Goal: Task Accomplishment & Management: Manage account settings

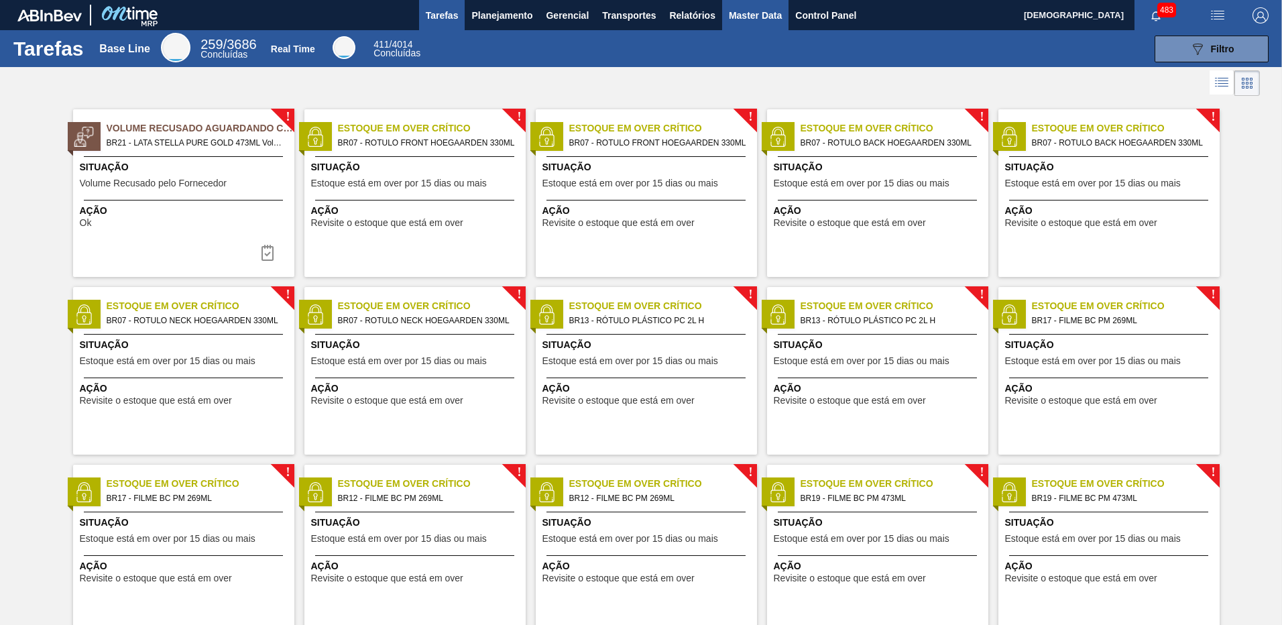
click at [744, 10] on span "Master Data" at bounding box center [755, 15] width 53 height 16
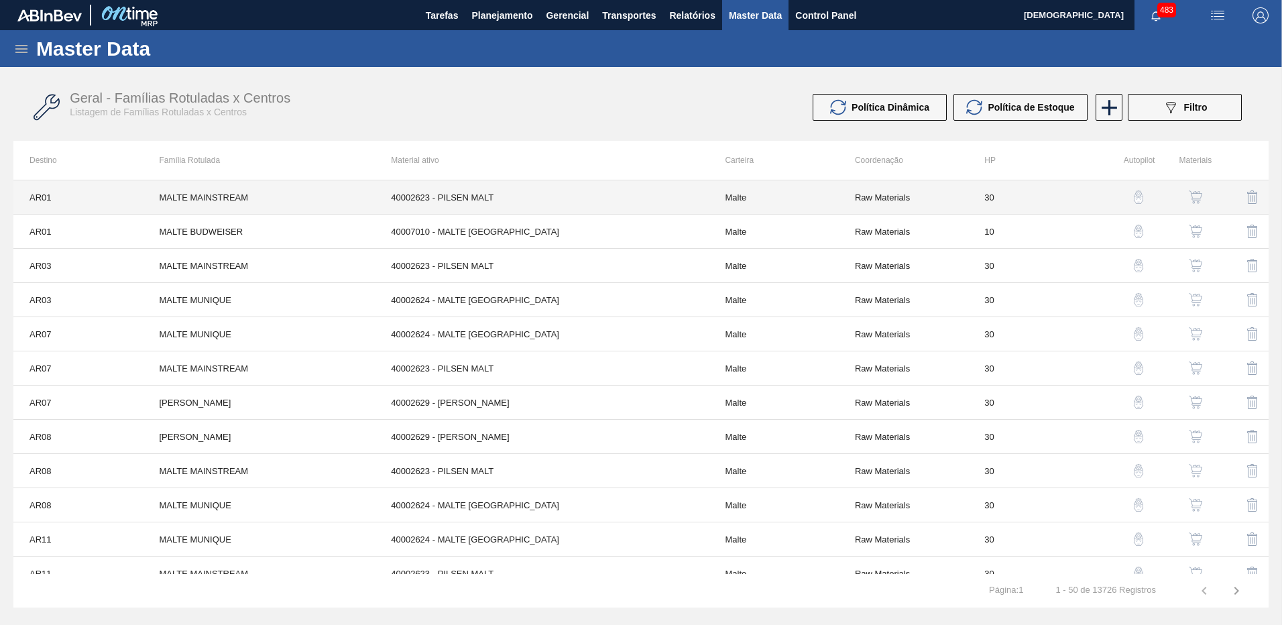
click at [706, 209] on td "40002623 - PILSEN MALT" at bounding box center [542, 197] width 334 height 34
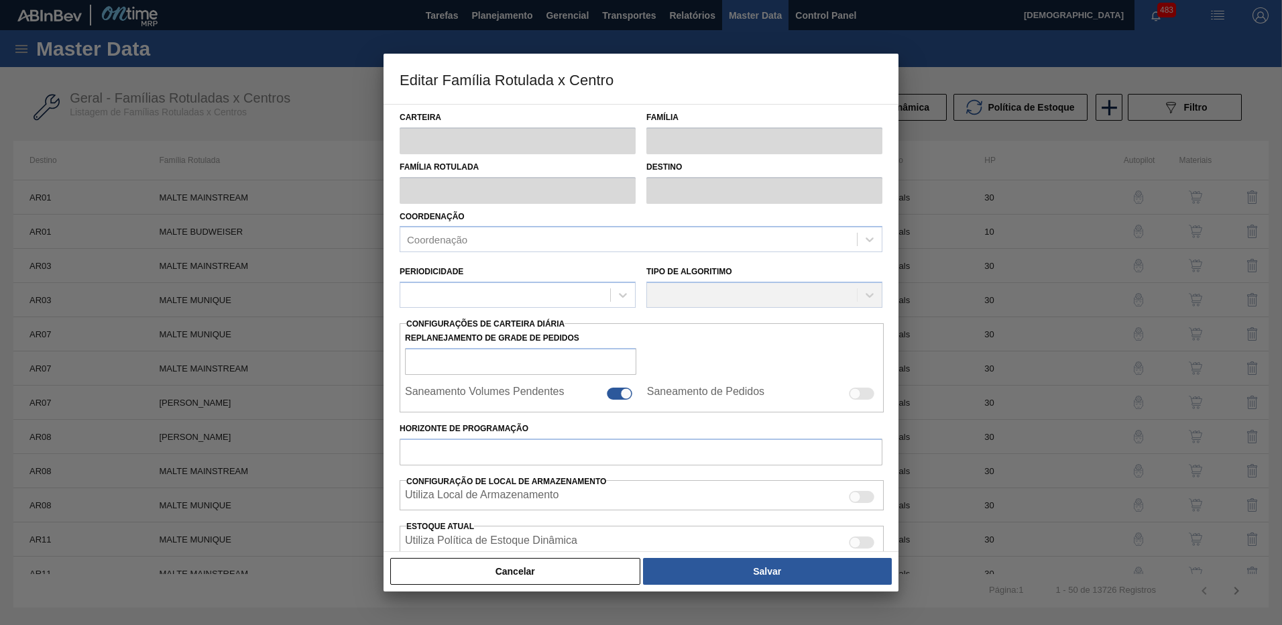
type input "Malte"
type input "MALTE MAINSTREAM"
type input "AR01 - Acheral"
type input "0"
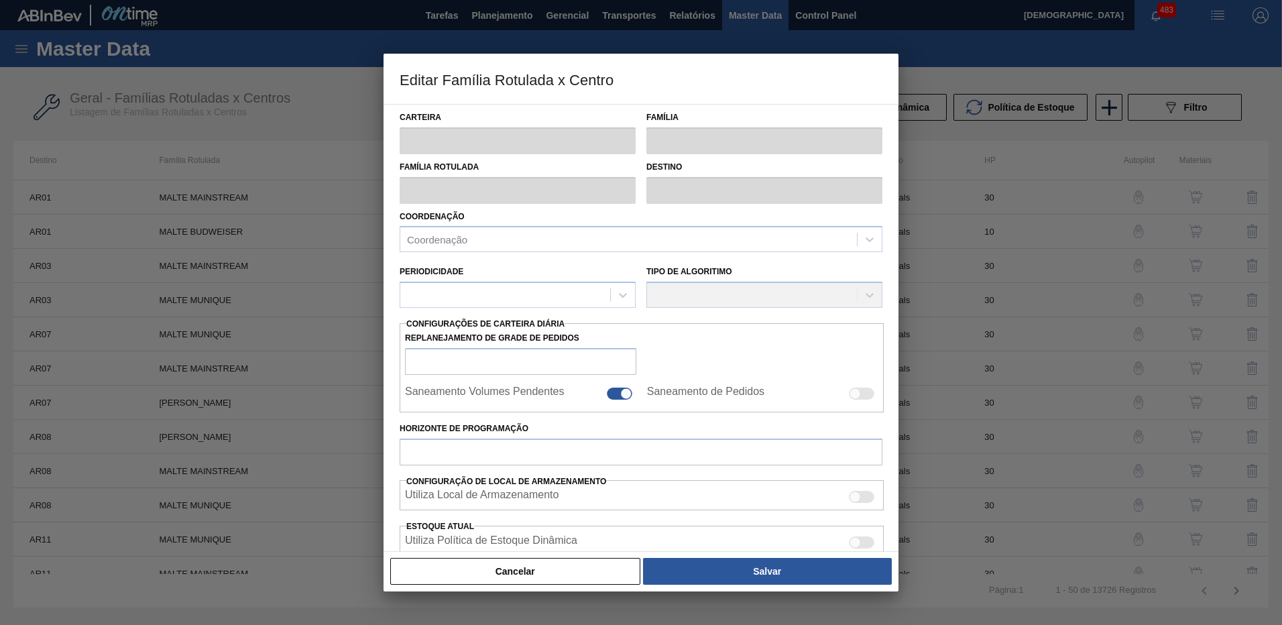
checkbox input "true"
type input "30"
type input "0"
type input "100"
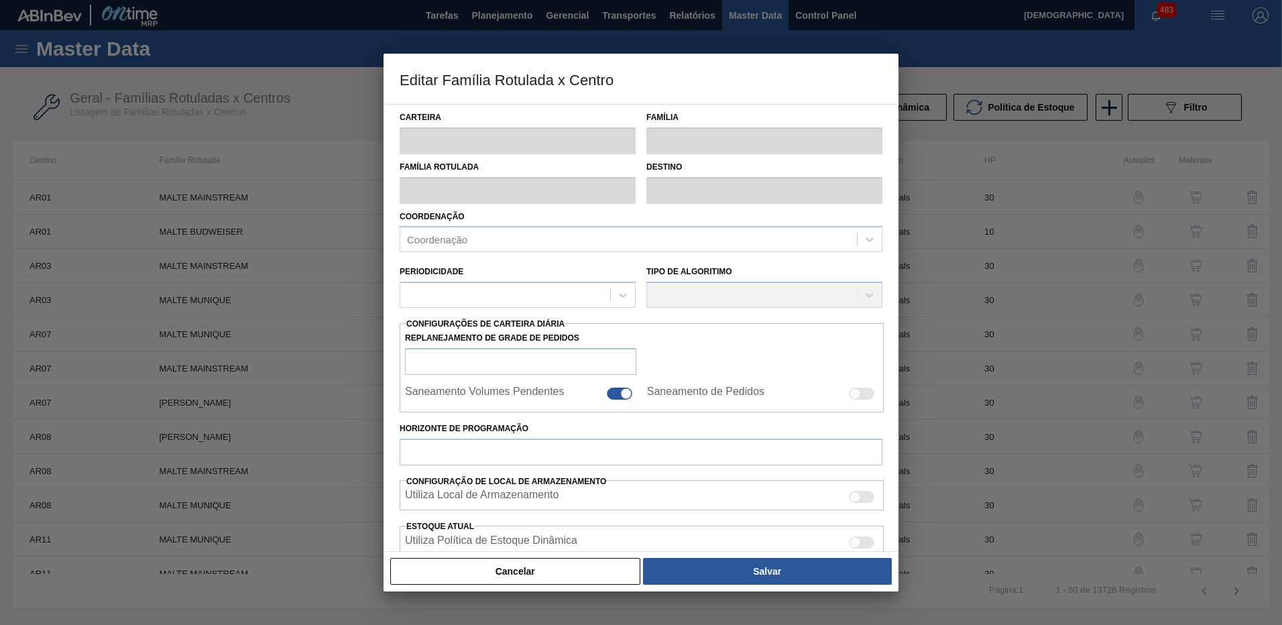
type input "0,000"
checkbox input "true"
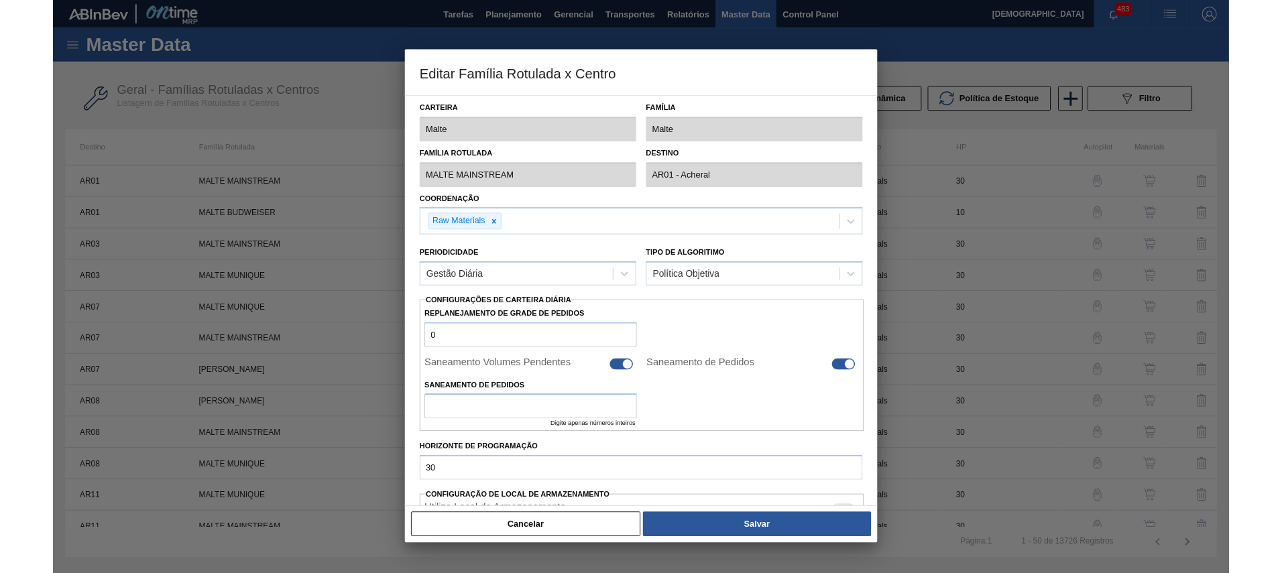
scroll to position [349, 0]
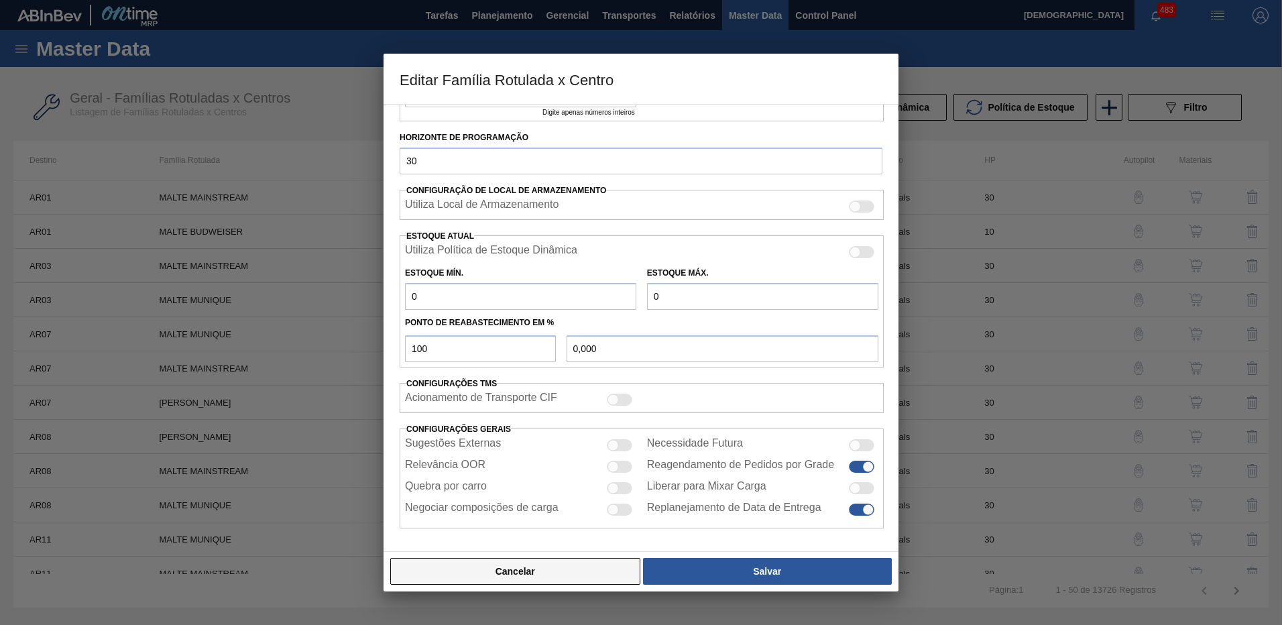
click at [547, 571] on button "Cancelar" at bounding box center [515, 571] width 250 height 27
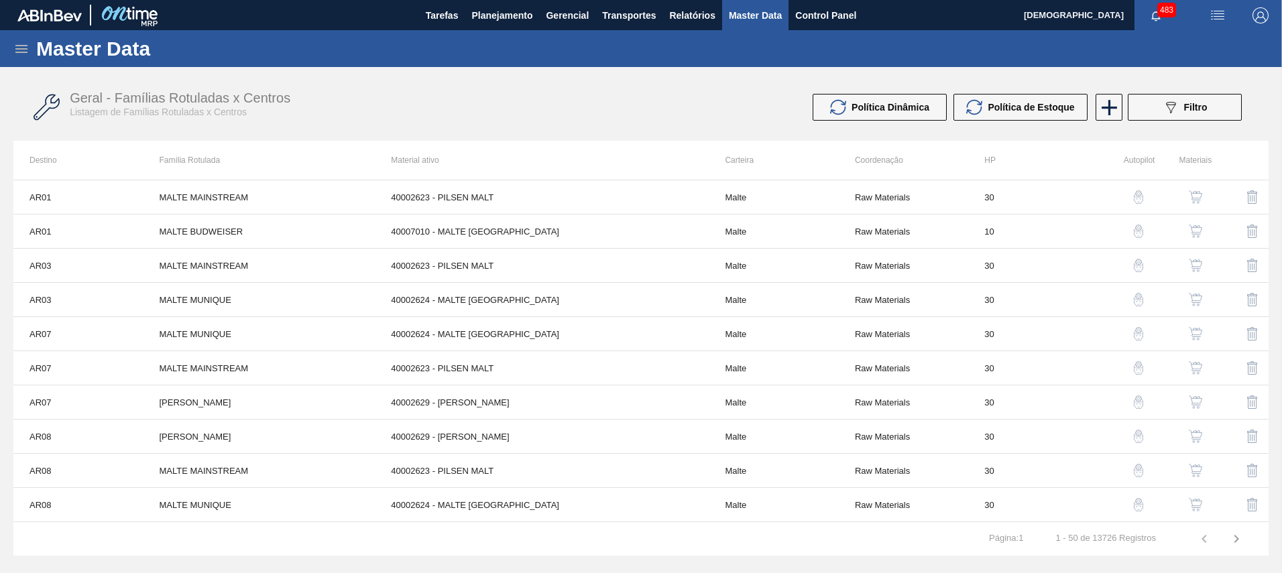
click at [488, 67] on div "Master Data Geral Carteiras e Famílias Coordenações e Usuários Fornecedores Mat…" at bounding box center [641, 293] width 1282 height 526
click at [582, 73] on div "Master Data Geral Carteiras e Famílias Coordenações e Usuários Fornecedores Mat…" at bounding box center [641, 293] width 1282 height 526
click at [758, 17] on span "Master Data" at bounding box center [755, 15] width 53 height 16
click at [23, 42] on icon at bounding box center [21, 49] width 16 height 16
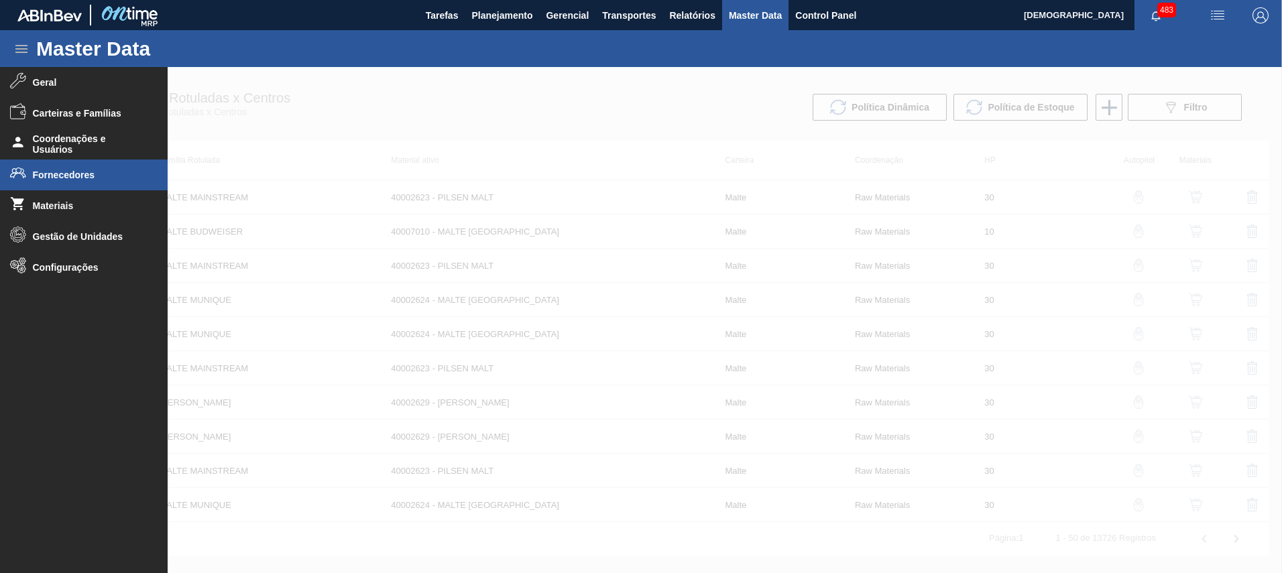
click at [86, 167] on li "Fornecedores" at bounding box center [84, 175] width 168 height 31
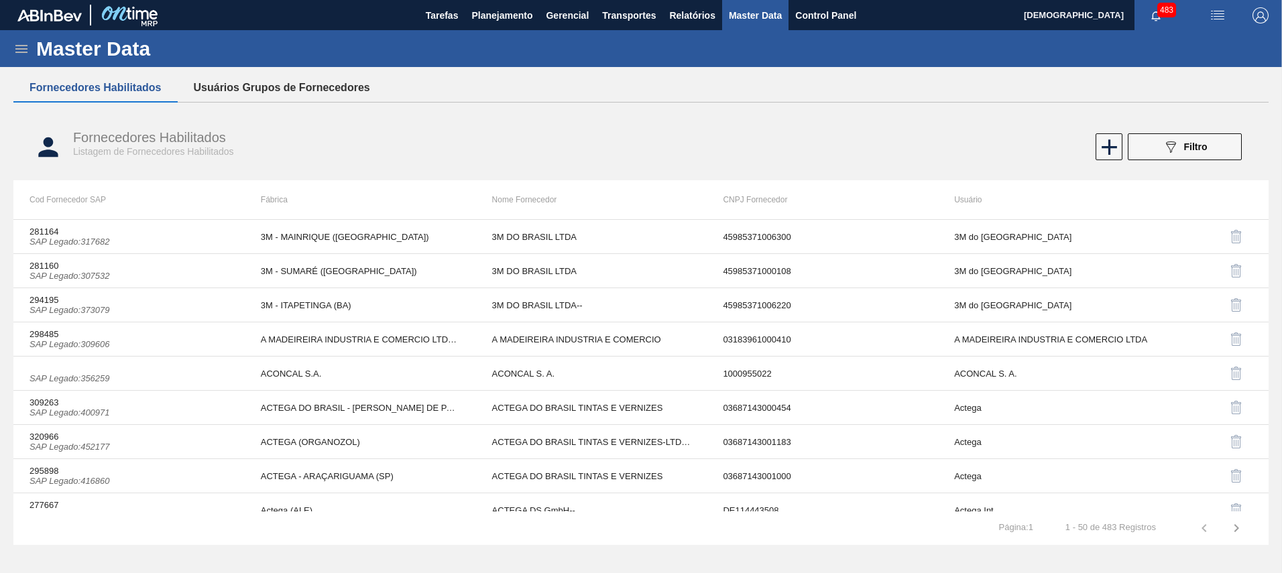
click at [320, 86] on button "Usuários Grupos de Fornecedores" at bounding box center [282, 88] width 209 height 28
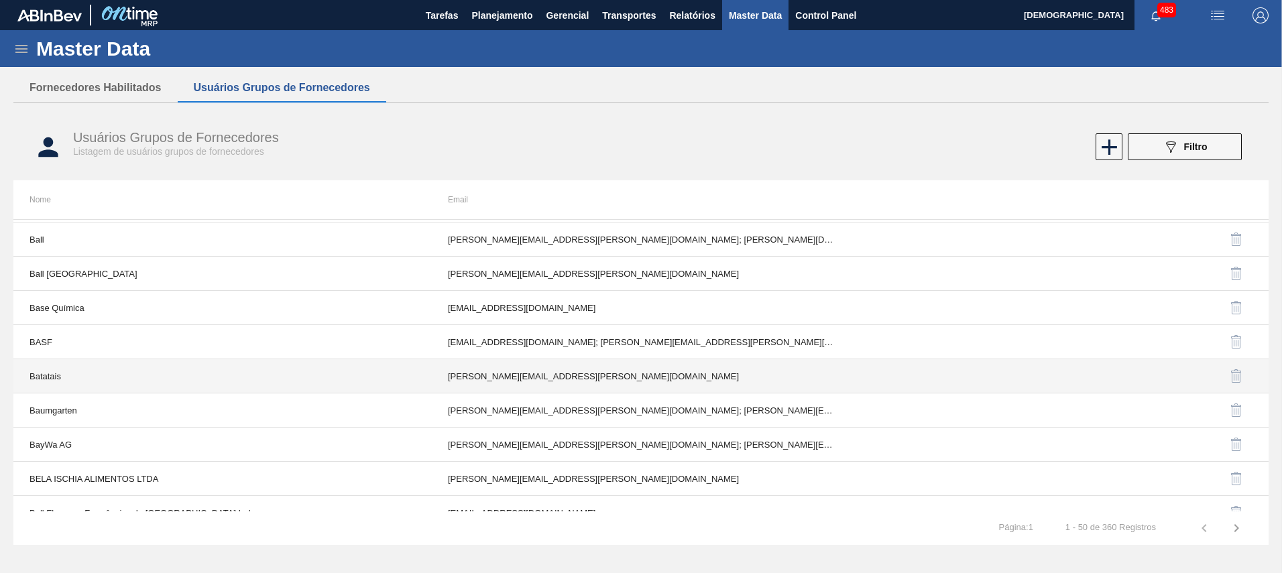
scroll to position [1207, 0]
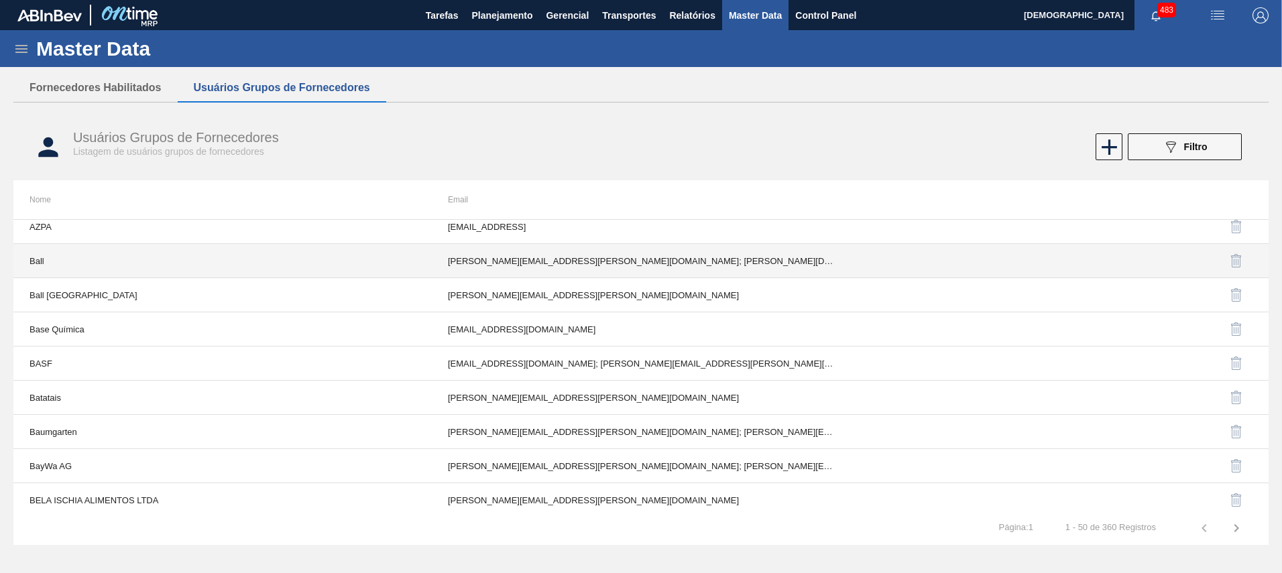
click at [190, 272] on td "Ball" at bounding box center [222, 261] width 418 height 34
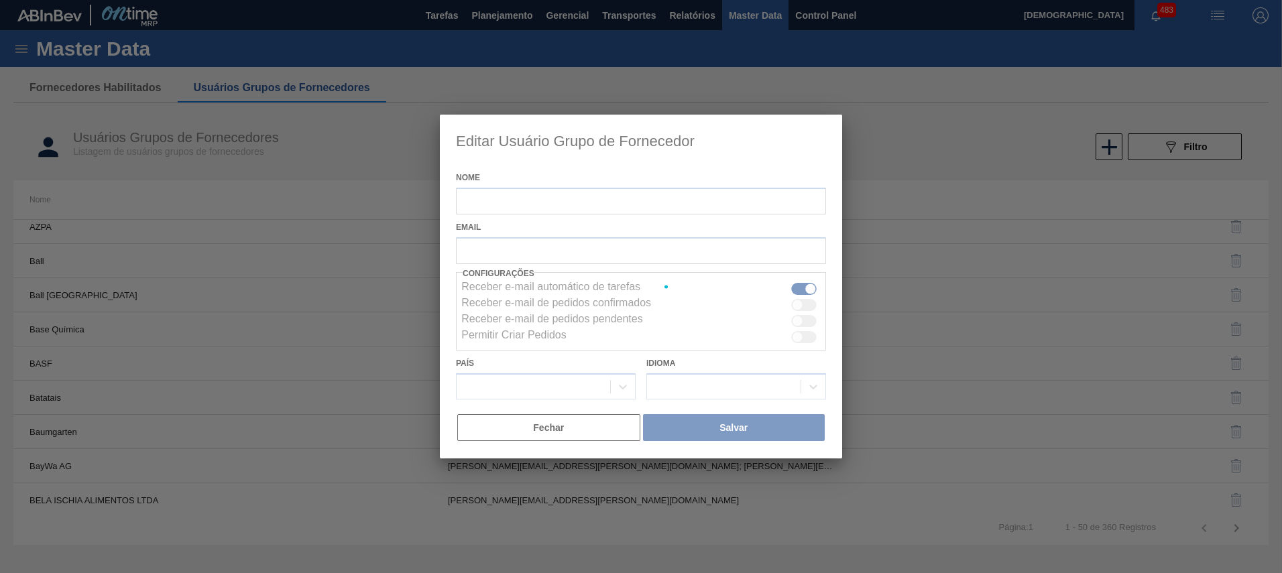
type input "Ball"
checkbox input "true"
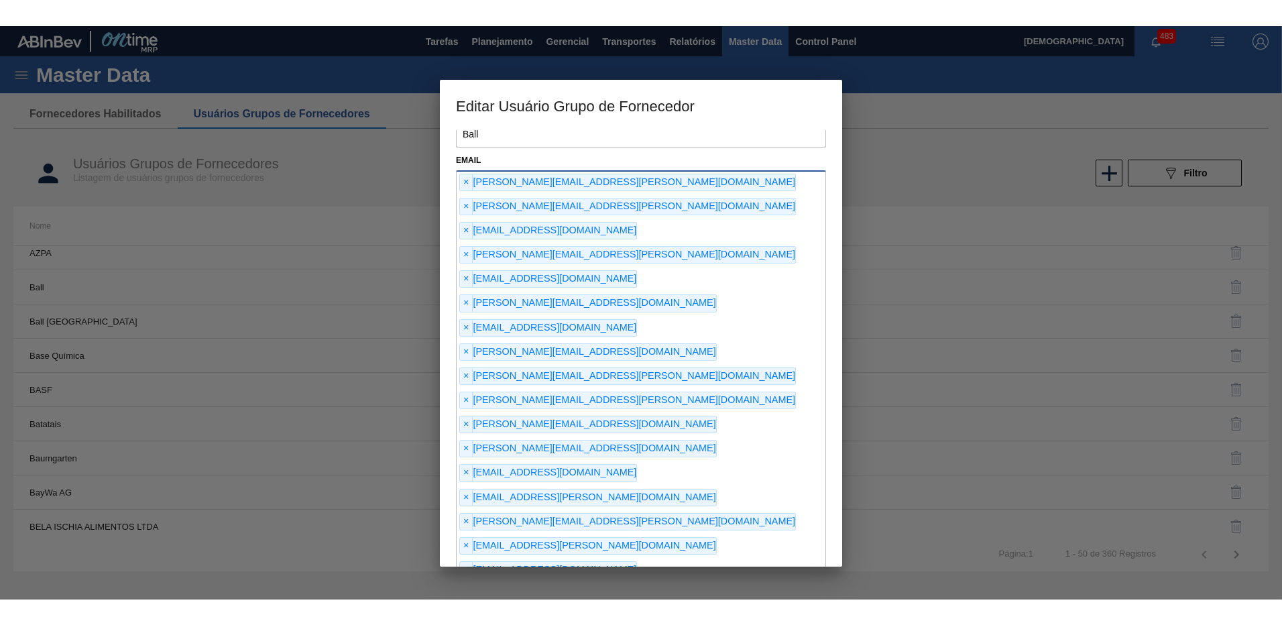
scroll to position [50, 0]
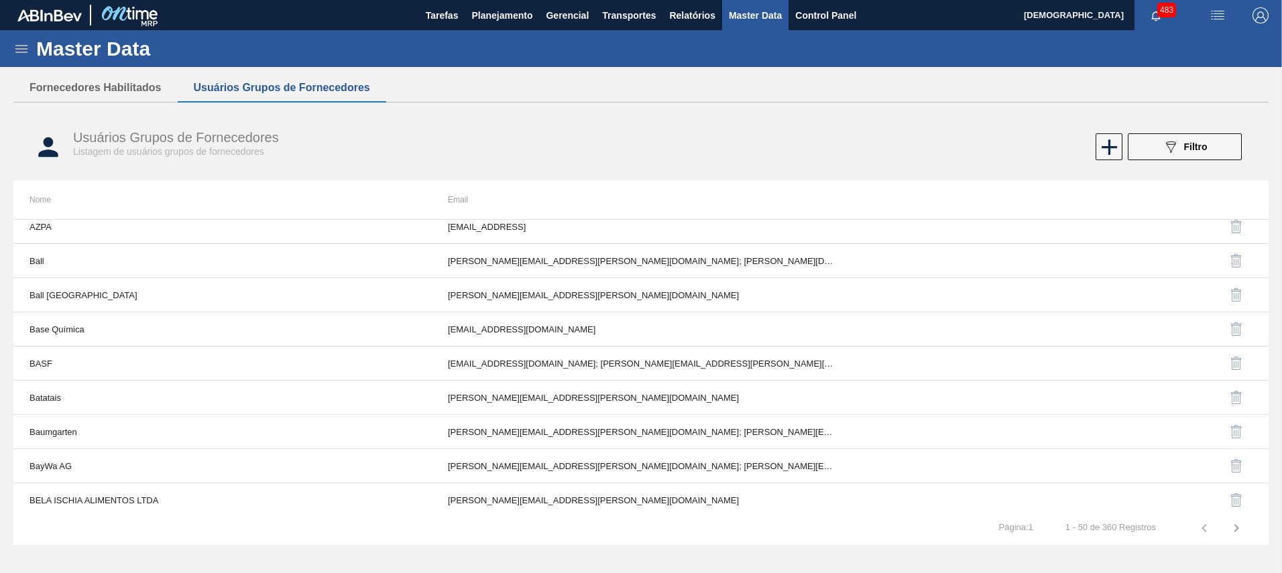
click at [522, 113] on div "Fornecedores Habilitados Usuários Grupos de Fornecedores Fornecedores Habilitad…" at bounding box center [640, 276] width 1255 height 405
click at [809, 148] on div "089F7B8B-B2A5-4AFE-B5C0-19BA573D28AC Filtro" at bounding box center [952, 146] width 593 height 27
click at [521, 25] on button "Planejamento" at bounding box center [502, 15] width 74 height 30
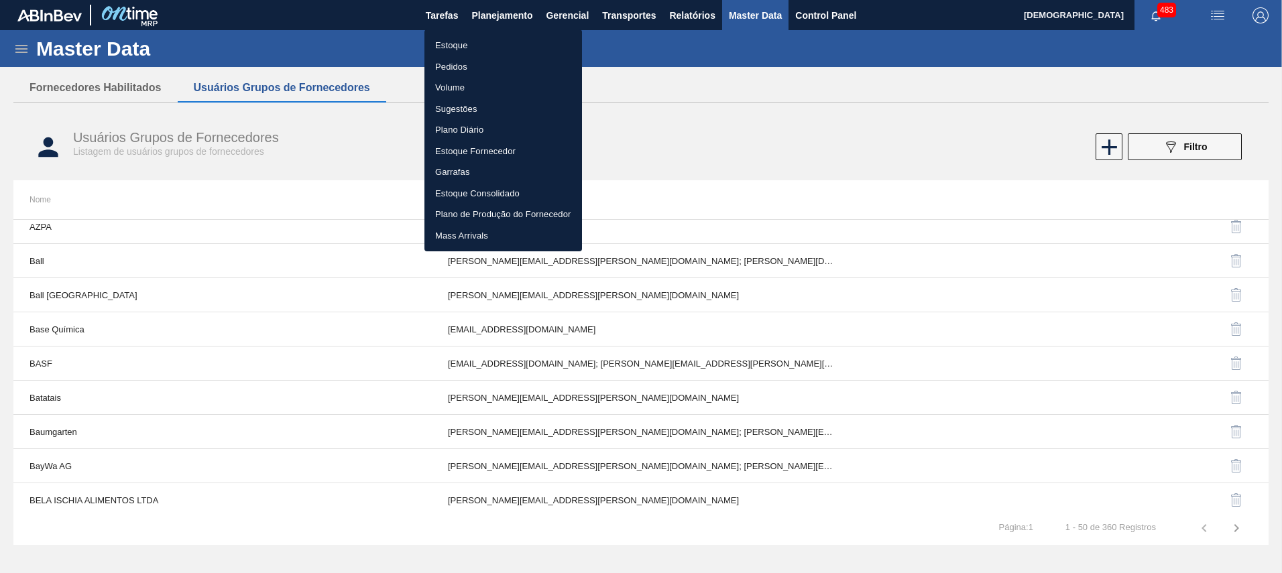
click at [457, 50] on li "Estoque" at bounding box center [503, 45] width 158 height 21
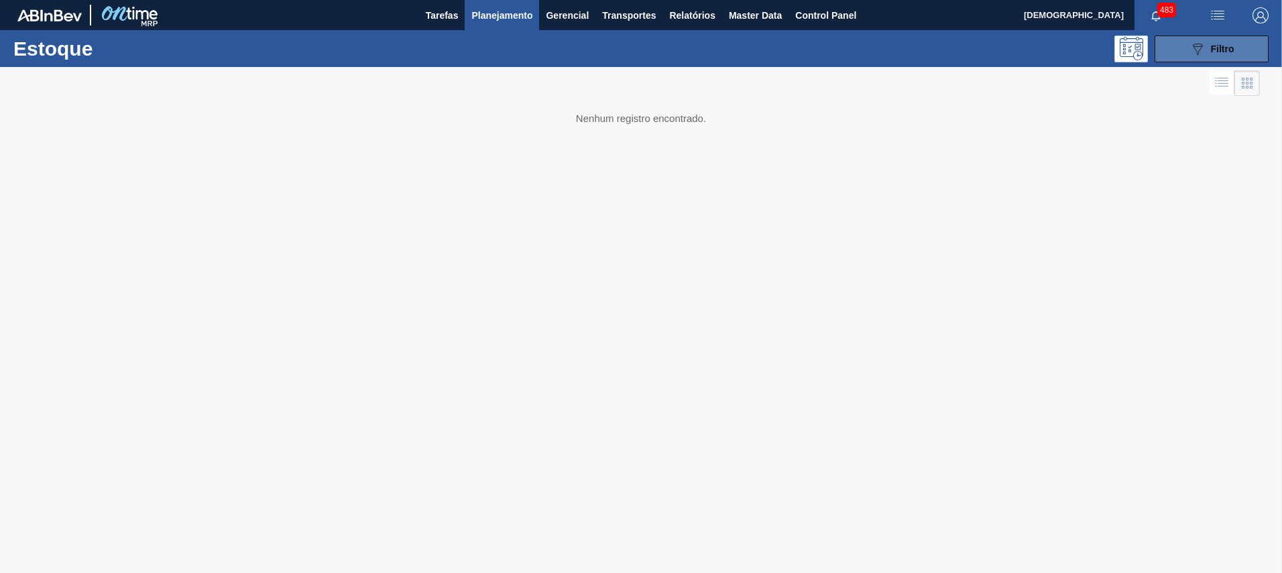
click at [1199, 55] on icon "089F7B8B-B2A5-4AFE-B5C0-19BA573D28AC" at bounding box center [1197, 49] width 16 height 16
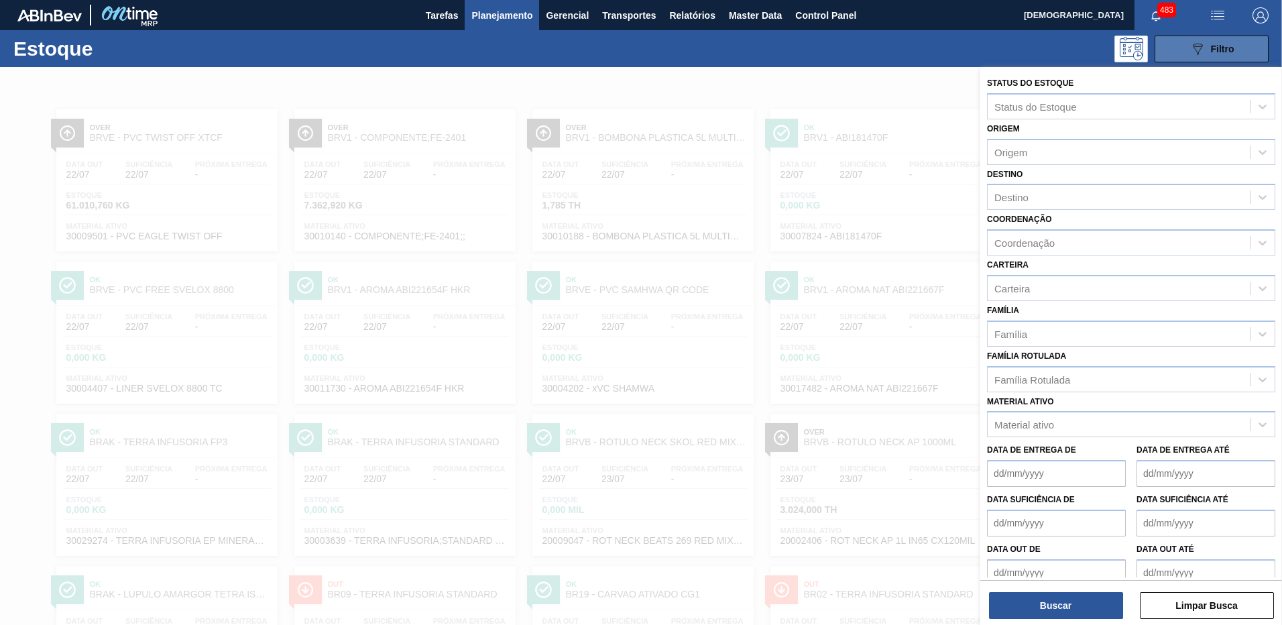
click at [1192, 50] on icon "089F7B8B-B2A5-4AFE-B5C0-19BA573D28AC" at bounding box center [1197, 49] width 16 height 16
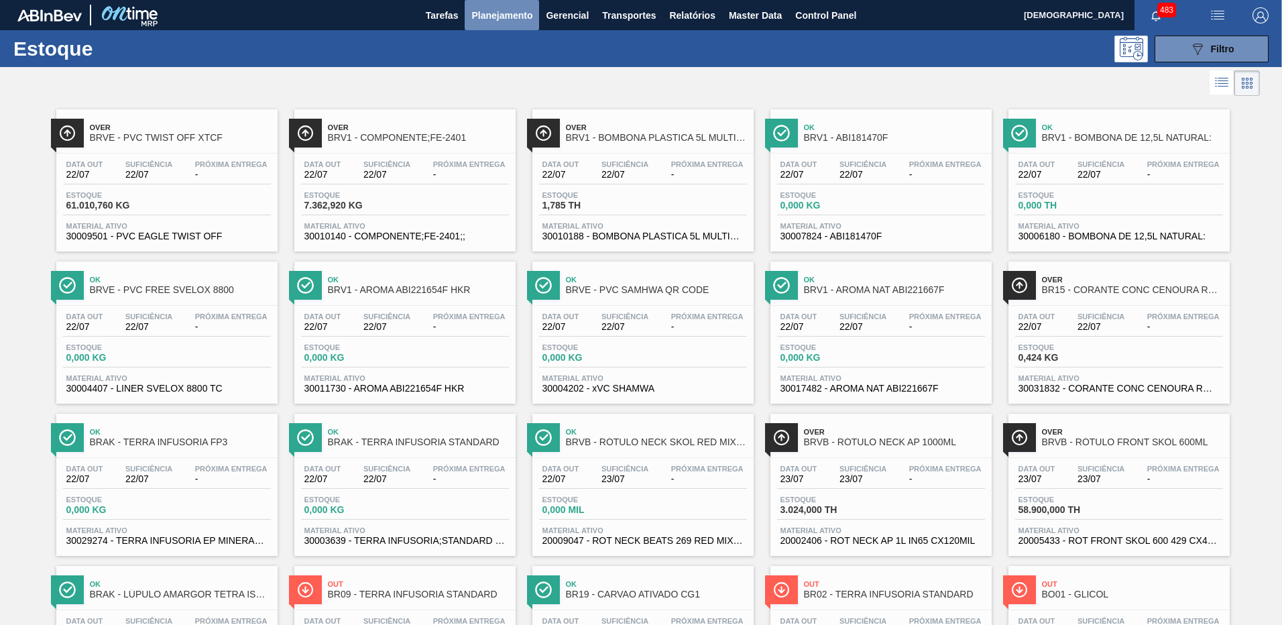
click at [494, 18] on span "Planejamento" at bounding box center [501, 15] width 61 height 16
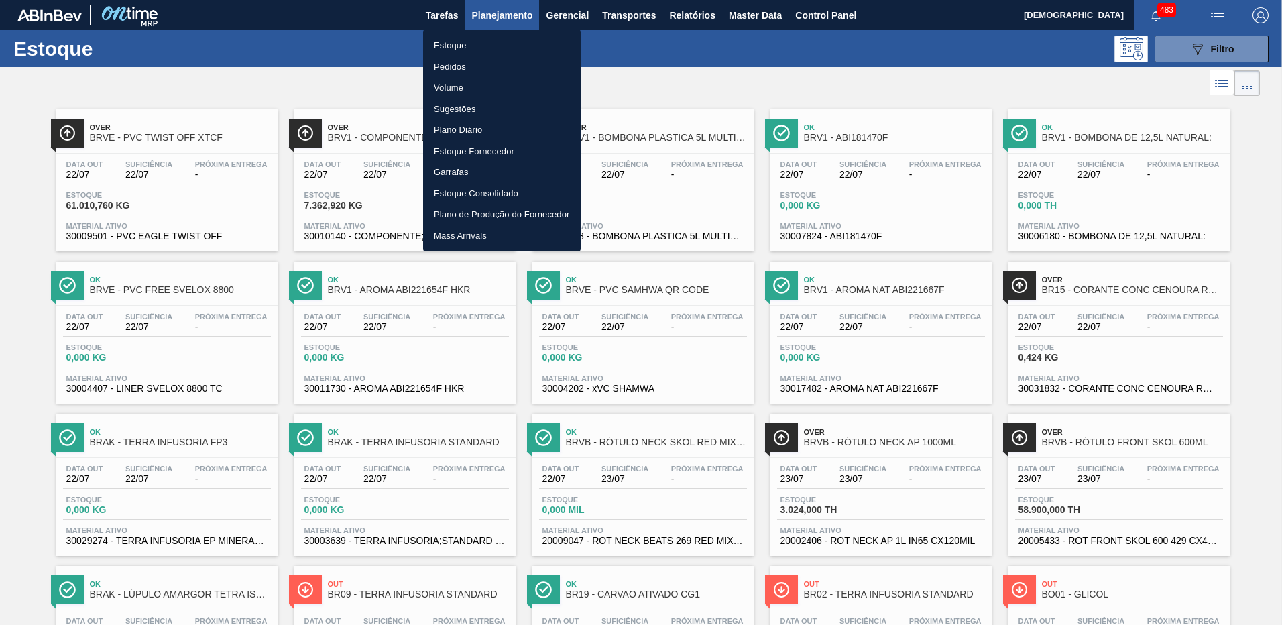
click at [1241, 42] on div at bounding box center [641, 312] width 1282 height 625
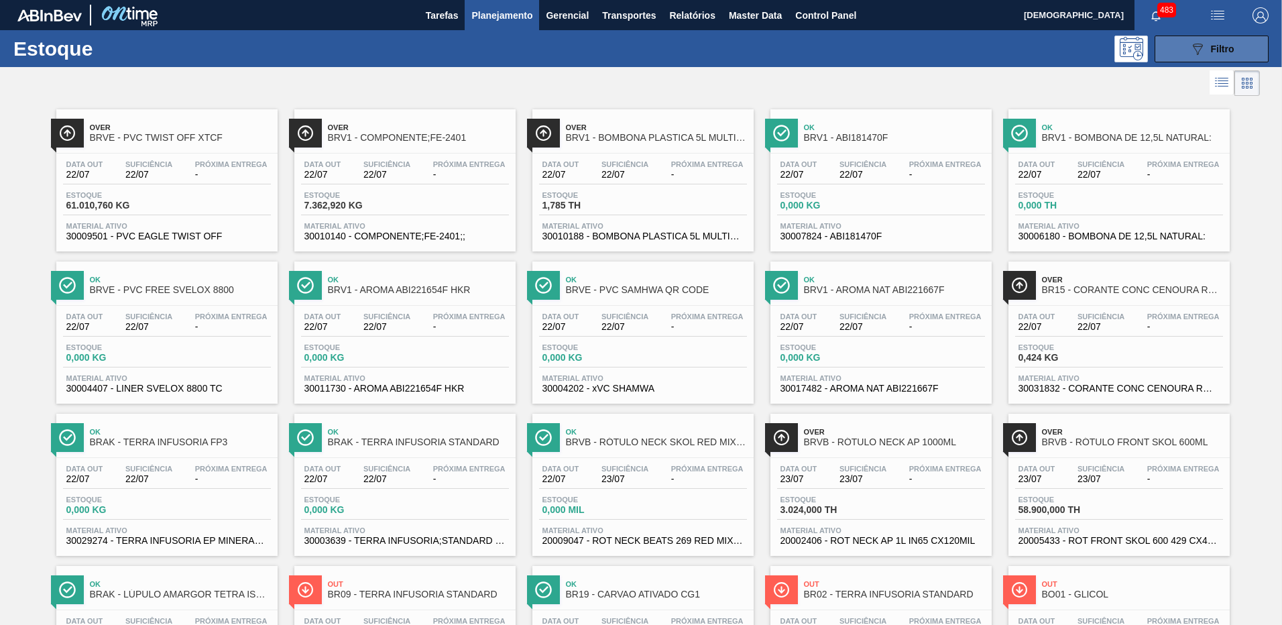
click at [1233, 0] on body "Tarefas Planejamento Gerencial Transportes Relatórios Master Data Control Panel…" at bounding box center [641, 0] width 1282 height 0
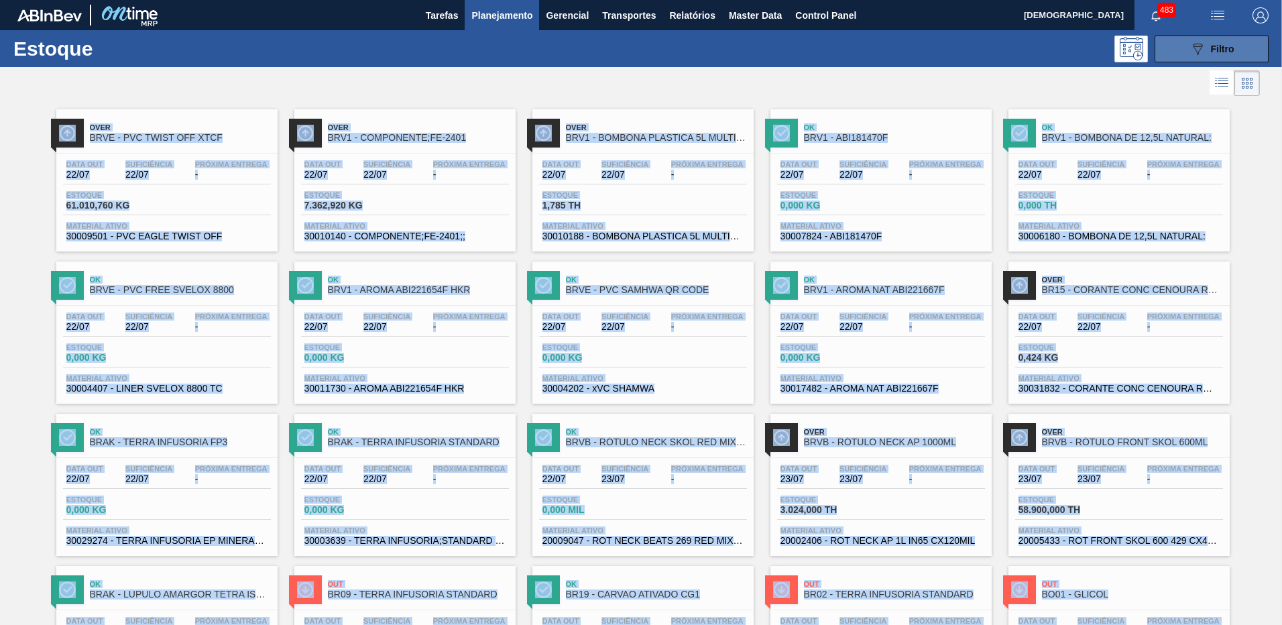
click at [1232, 50] on button "089F7B8B-B2A5-4AFE-B5C0-19BA573D28AC Filtro" at bounding box center [1212, 49] width 114 height 27
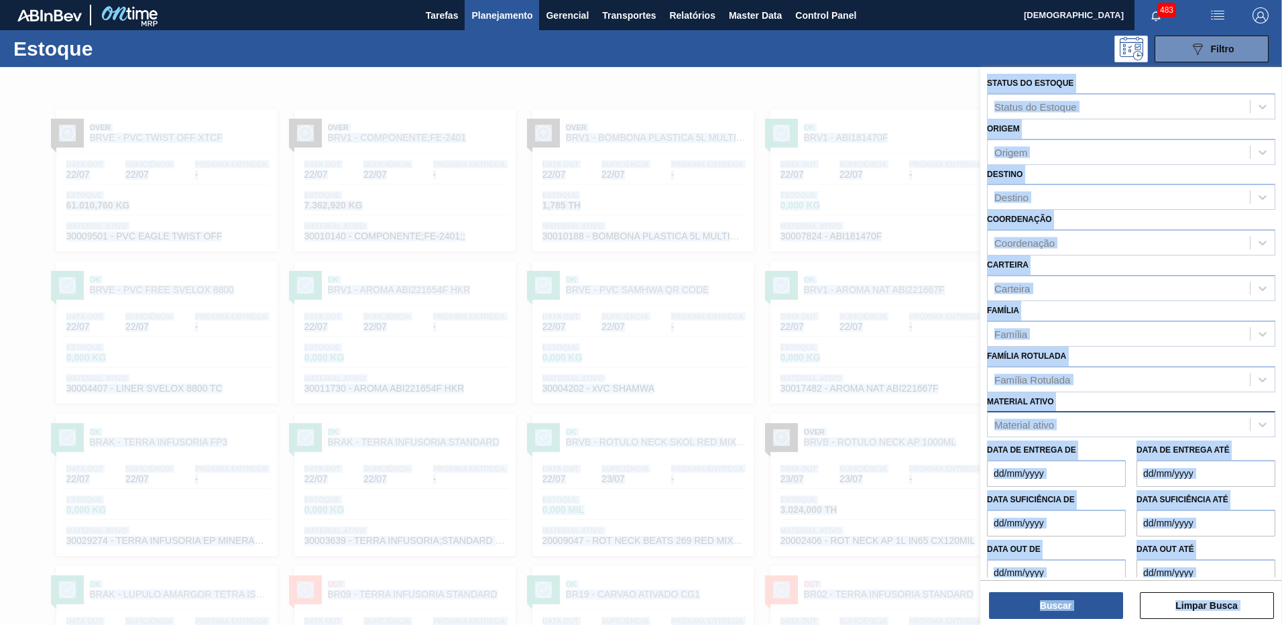
click at [1073, 426] on div "Material ativo" at bounding box center [1119, 424] width 262 height 19
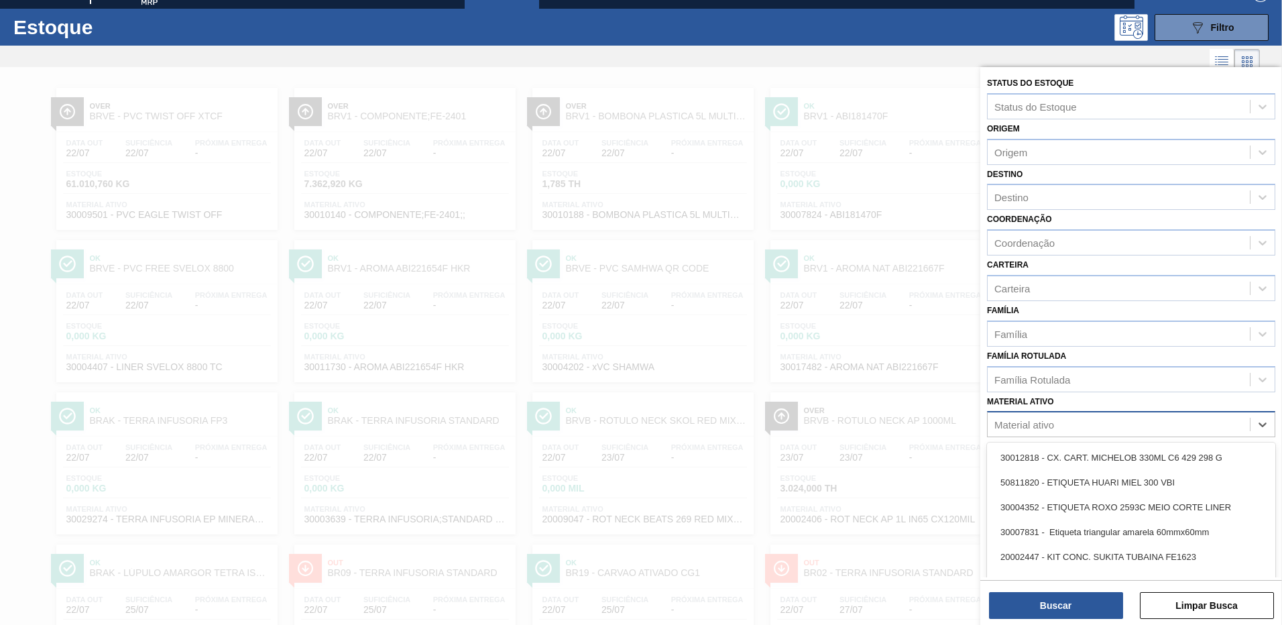
scroll to position [24, 0]
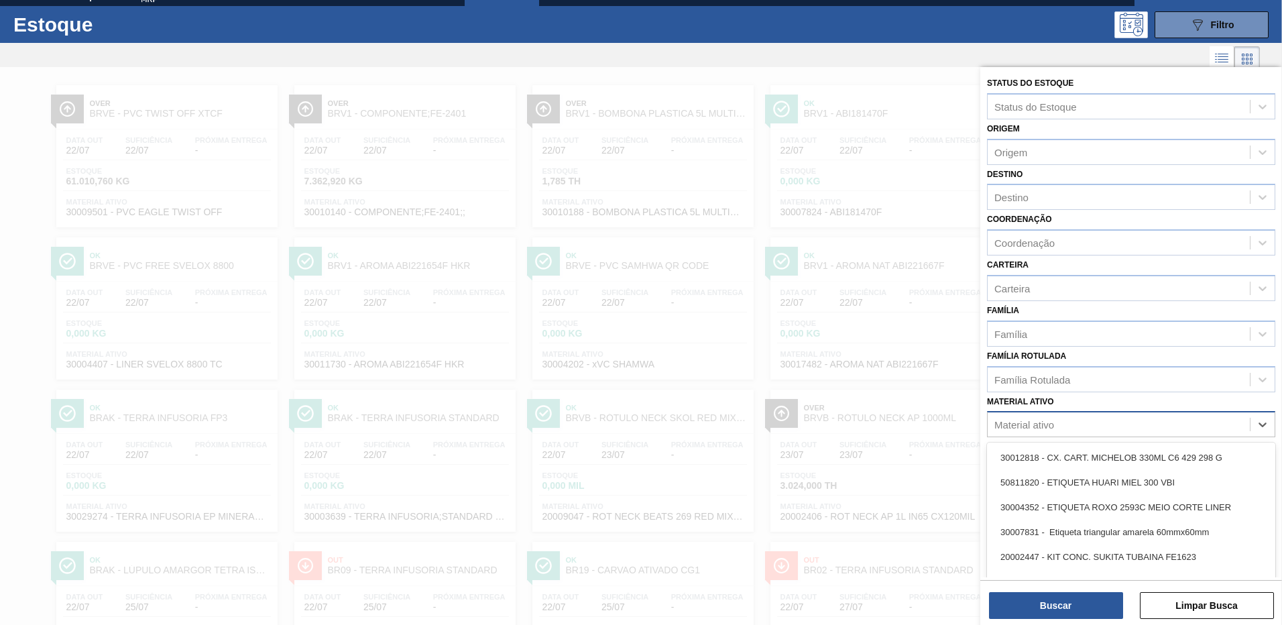
paste ativo "000000000030034071"
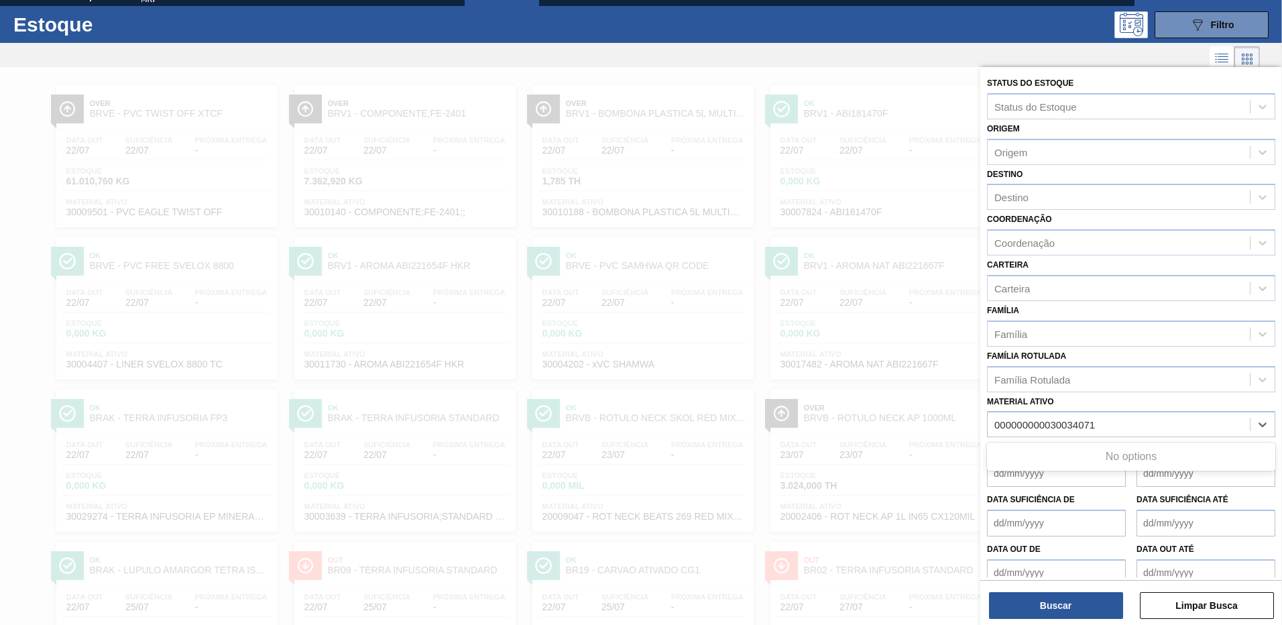
drag, startPoint x: 1049, startPoint y: 426, endPoint x: 826, endPoint y: 418, distance: 223.4
click at [980, 418] on div "Status do Estoque Status do Estoque Origem Origem Destino Destino Coordenação C…" at bounding box center [1131, 379] width 302 height 625
type ativo "30034071"
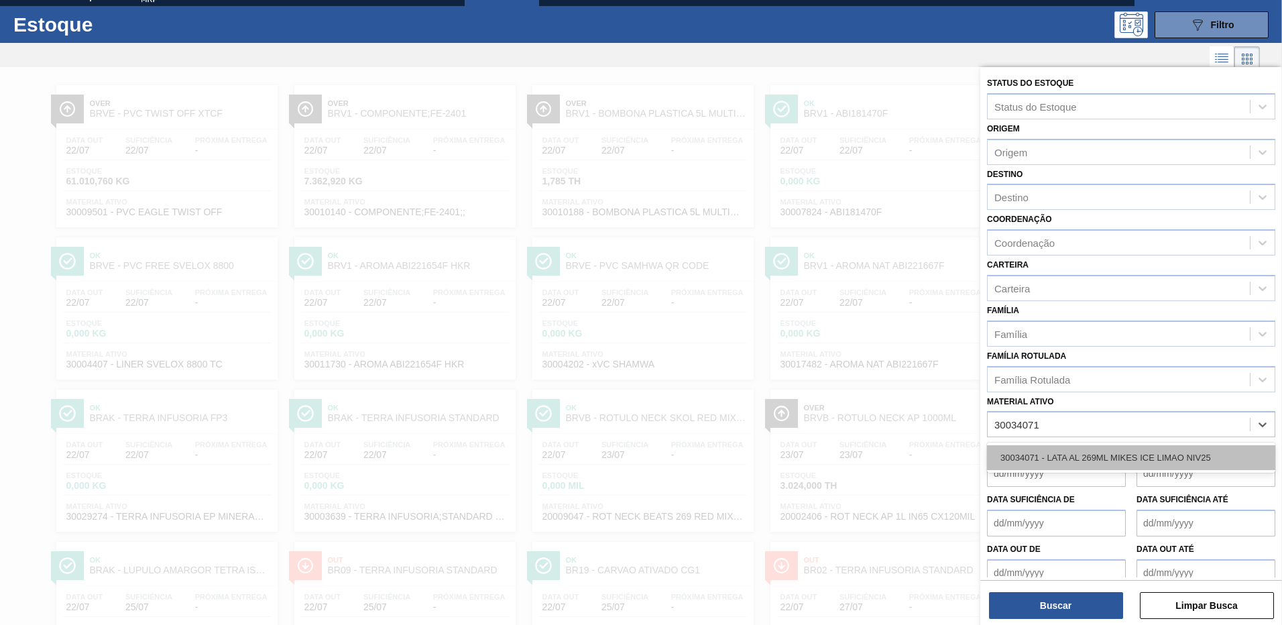
click at [1021, 462] on div "30034071 - LATA AL 269ML MIKES ICE LIMAO NIV25" at bounding box center [1131, 457] width 288 height 25
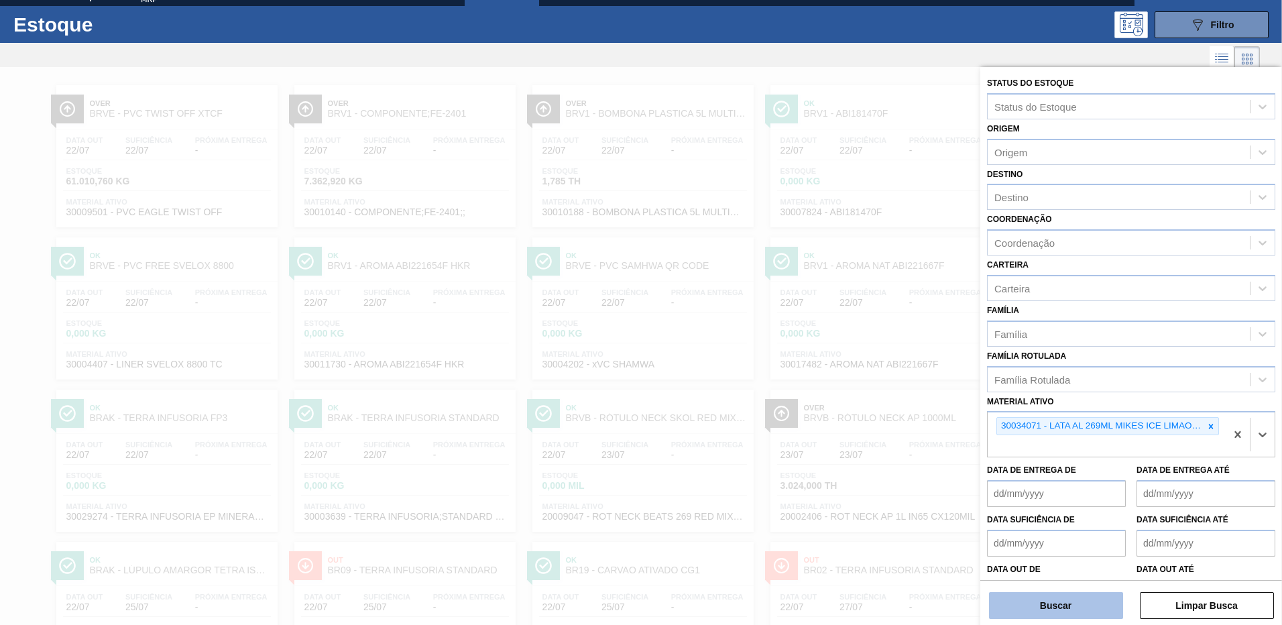
click at [1057, 607] on button "Buscar" at bounding box center [1056, 605] width 134 height 27
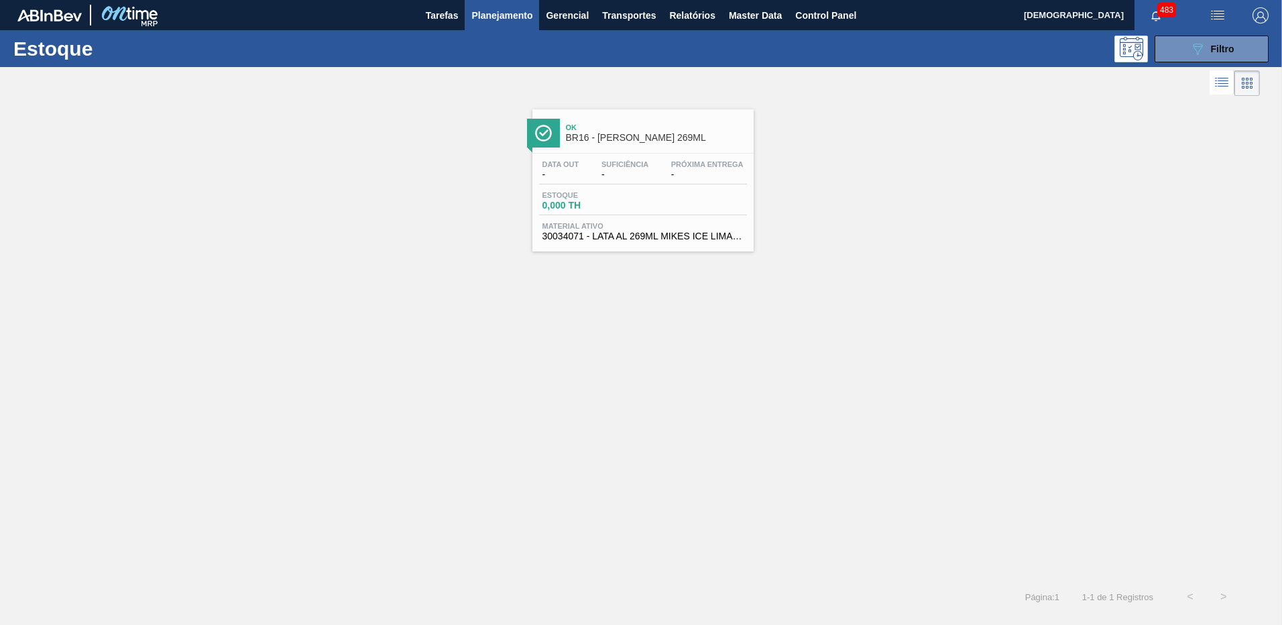
click at [660, 189] on div "Data out - Suficiência - Próxima Entrega - Estoque 0,000 TH Material ativo 3003…" at bounding box center [642, 199] width 221 height 91
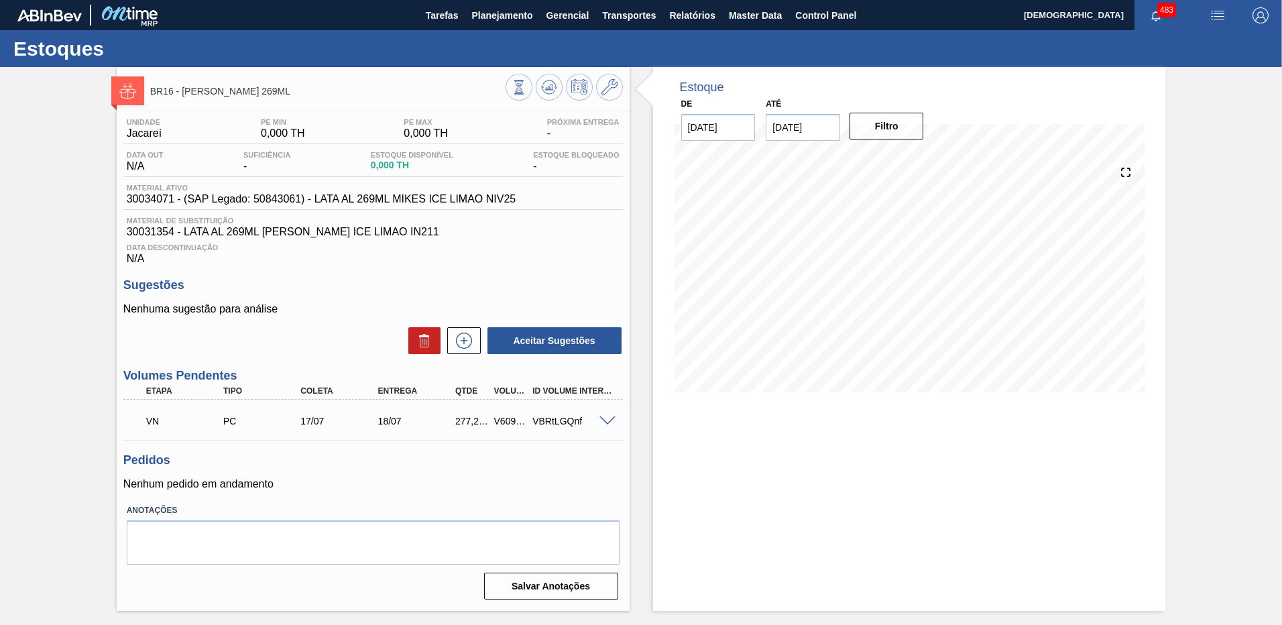
click at [614, 414] on div "VN PC 17/07 18/07 277,200 V609545 VBRtLGQnf" at bounding box center [373, 420] width 500 height 34
click at [611, 422] on span at bounding box center [607, 421] width 16 height 10
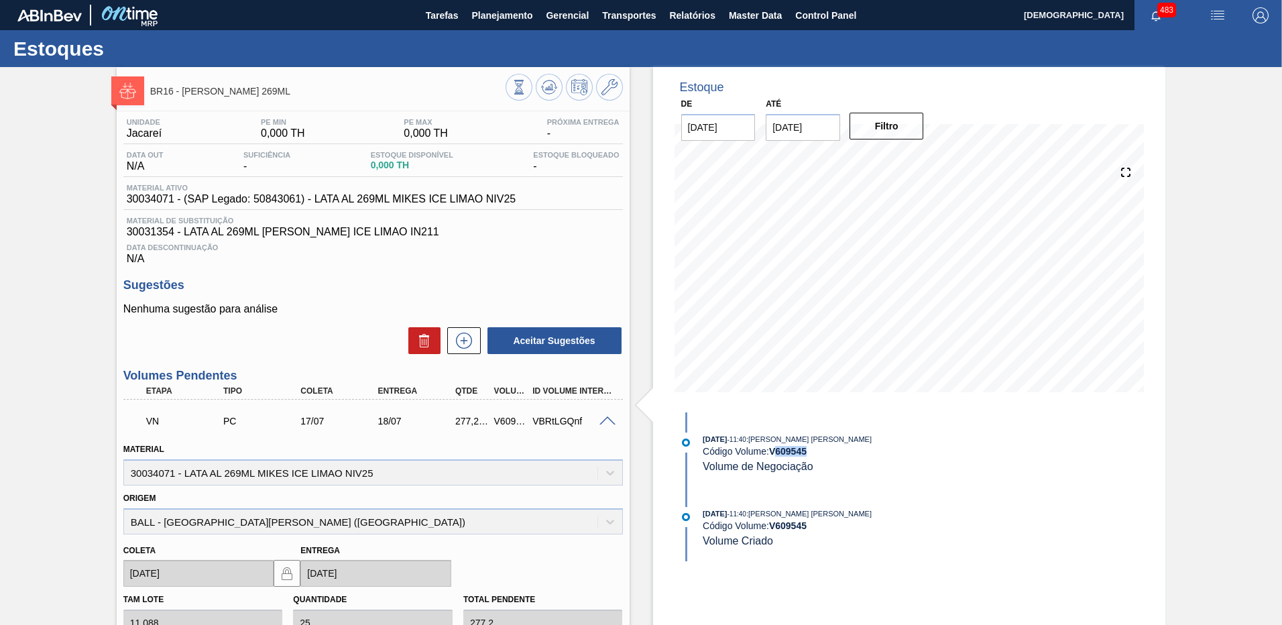
drag, startPoint x: 776, startPoint y: 451, endPoint x: 891, endPoint y: 455, distance: 114.7
click at [891, 455] on div "Código Volume: V 609545" at bounding box center [862, 451] width 318 height 11
copy strong "609545"
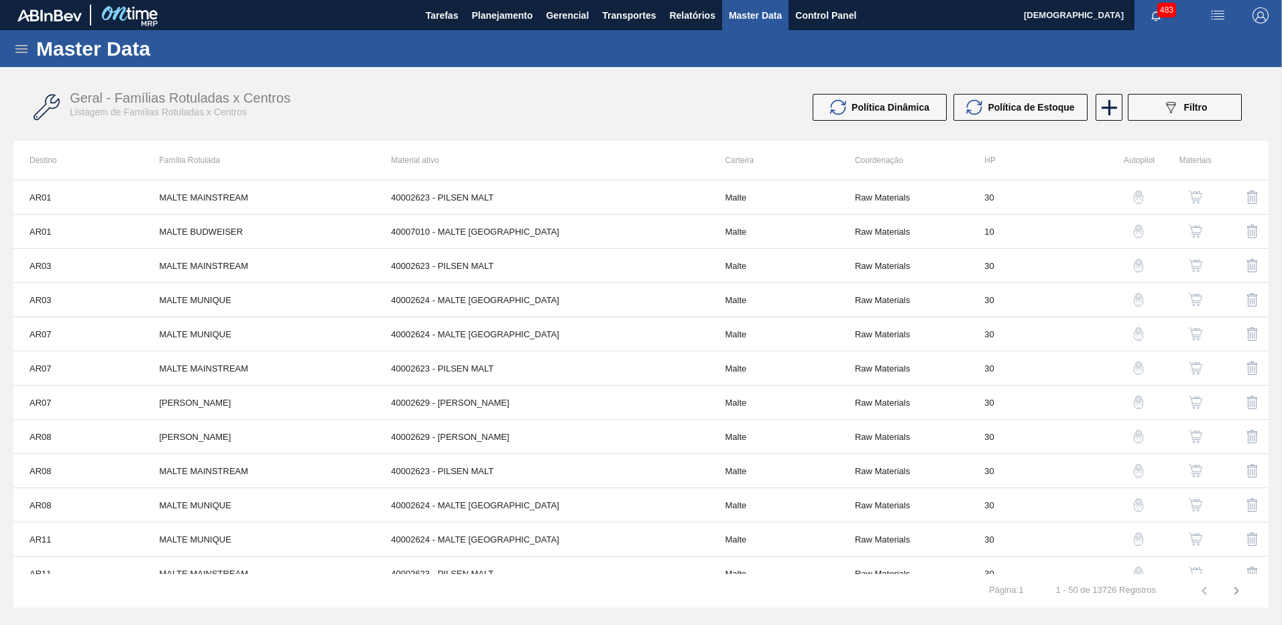
click at [424, 111] on div "Geral - Famílias Rotuladas x Centros Listagem de Famílias Rotuladas x Centros" at bounding box center [367, 104] width 594 height 27
click at [16, 51] on icon at bounding box center [21, 49] width 16 height 16
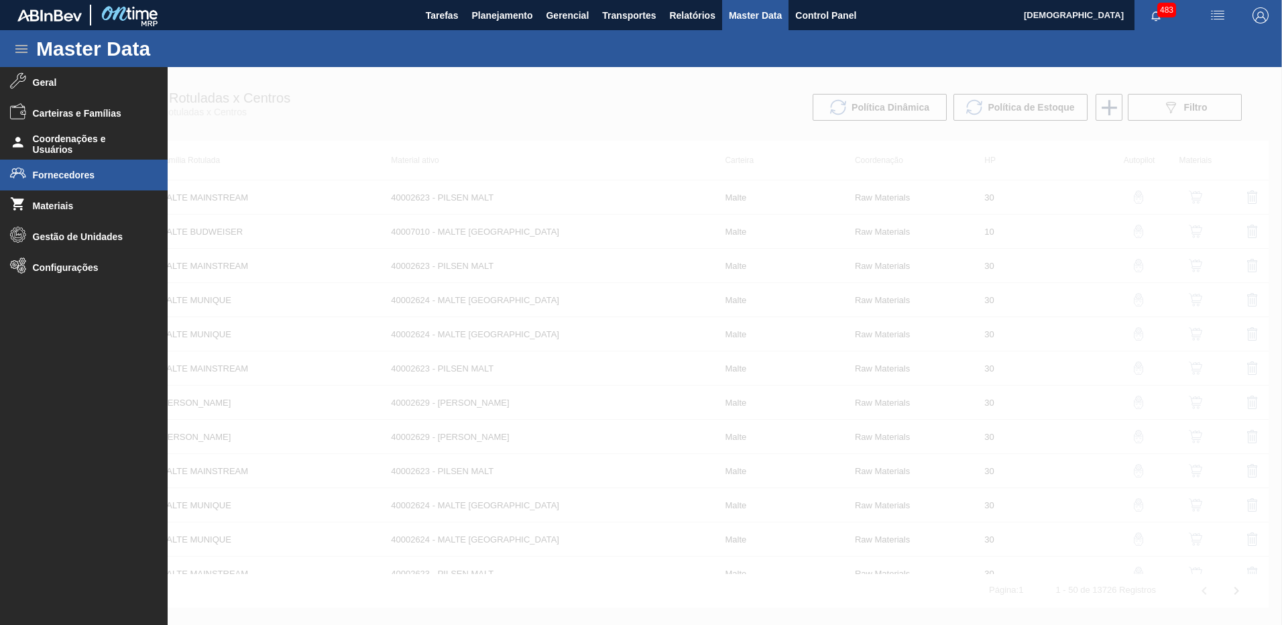
click at [90, 178] on span "Fornecedores" at bounding box center [88, 175] width 111 height 11
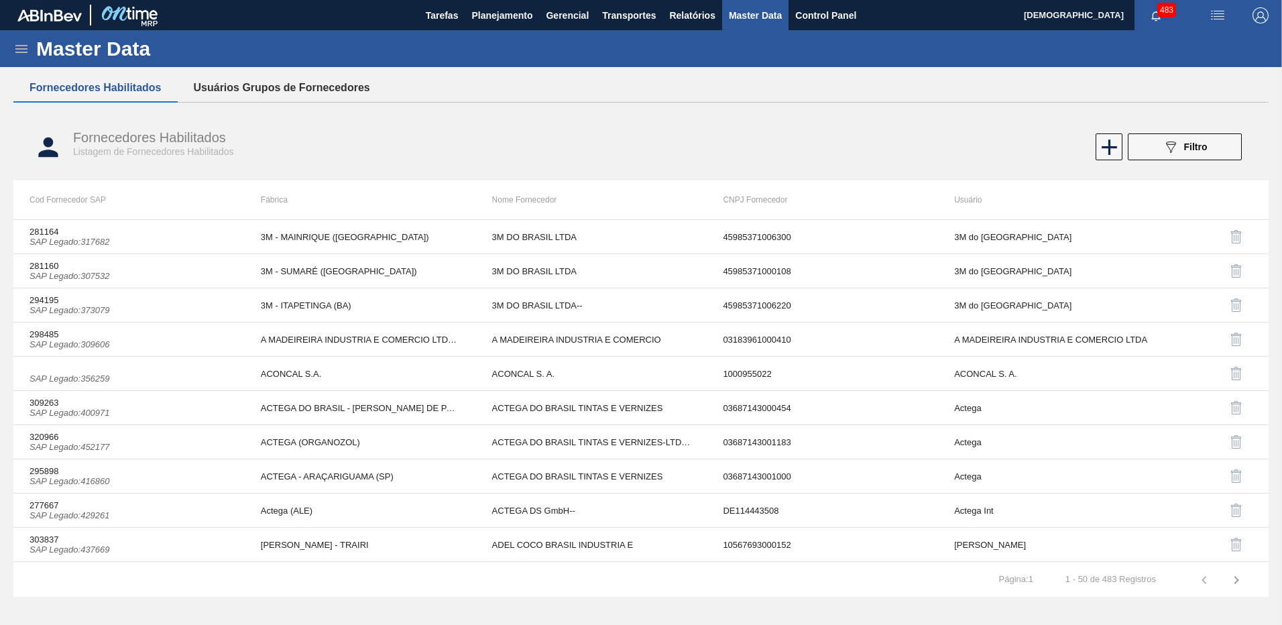
click at [291, 79] on button "Usuários Grupos de Fornecedores" at bounding box center [282, 88] width 209 height 28
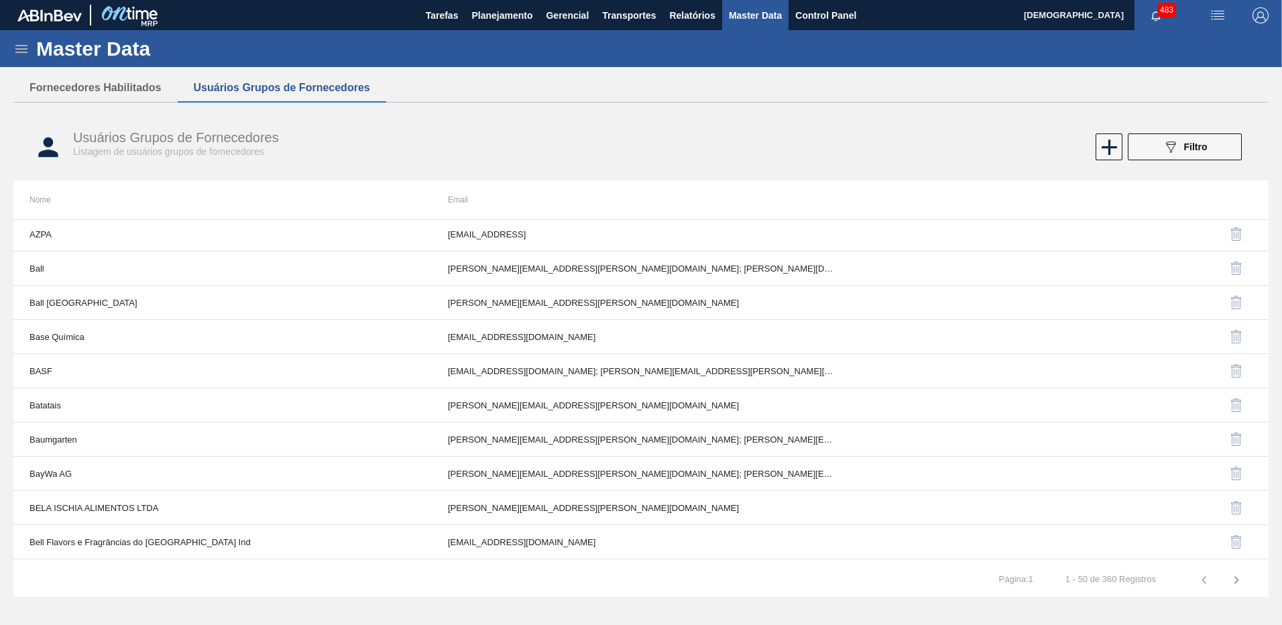
scroll to position [1165, 0]
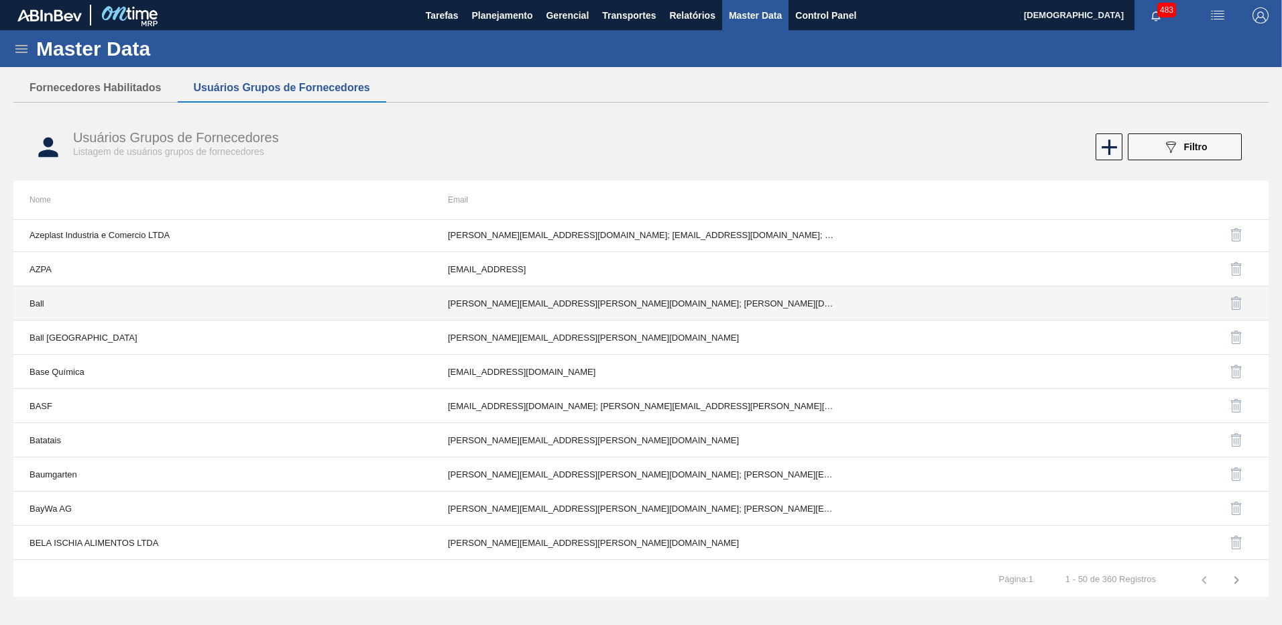
click at [640, 299] on td "[PERSON_NAME][EMAIL_ADDRESS][PERSON_NAME][DOMAIN_NAME]; [PERSON_NAME][DOMAIN_NA…" at bounding box center [641, 303] width 418 height 34
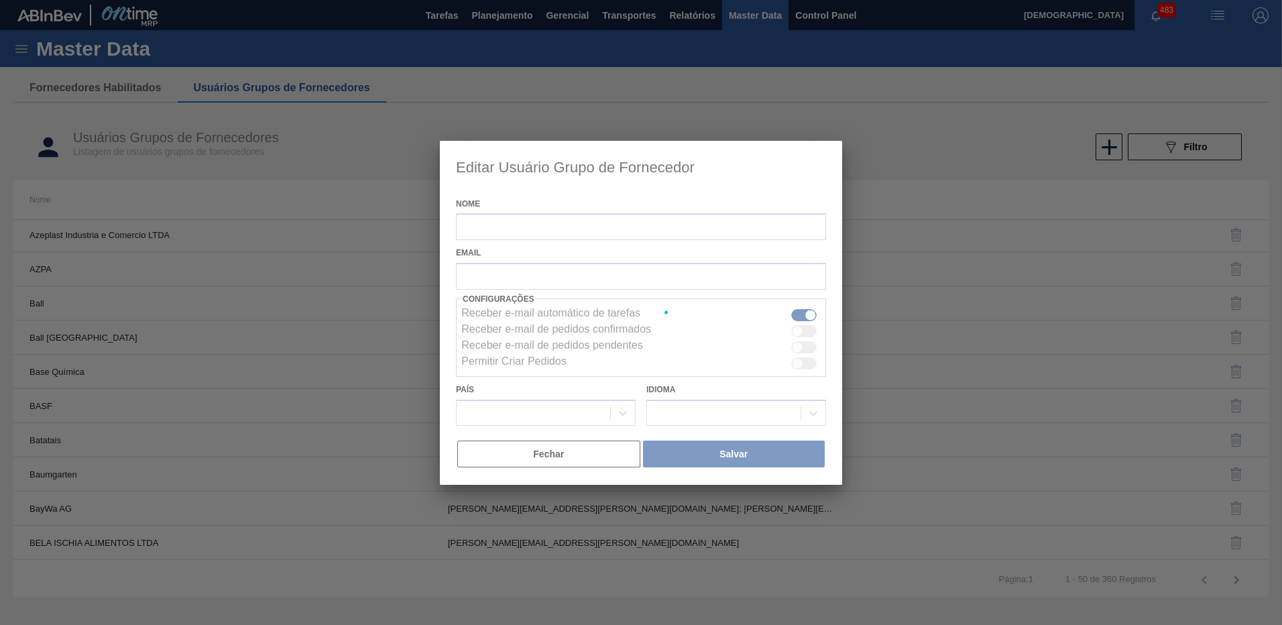
type input "Ball"
checkbox input "true"
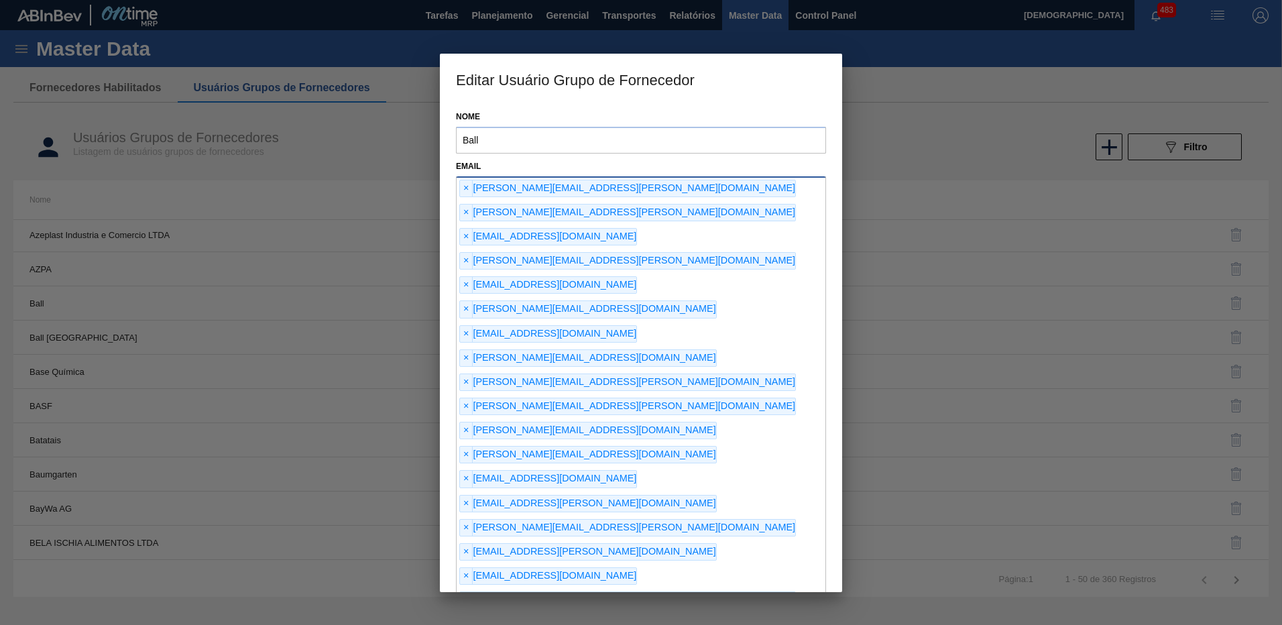
click at [644, 369] on div "× [PERSON_NAME][EMAIL_ADDRESS][PERSON_NAME][DOMAIN_NAME] × [PERSON_NAME][DOMAIN…" at bounding box center [641, 431] width 370 height 510
type input "[EMAIL_ADDRESS][DOMAIN_NAME]"
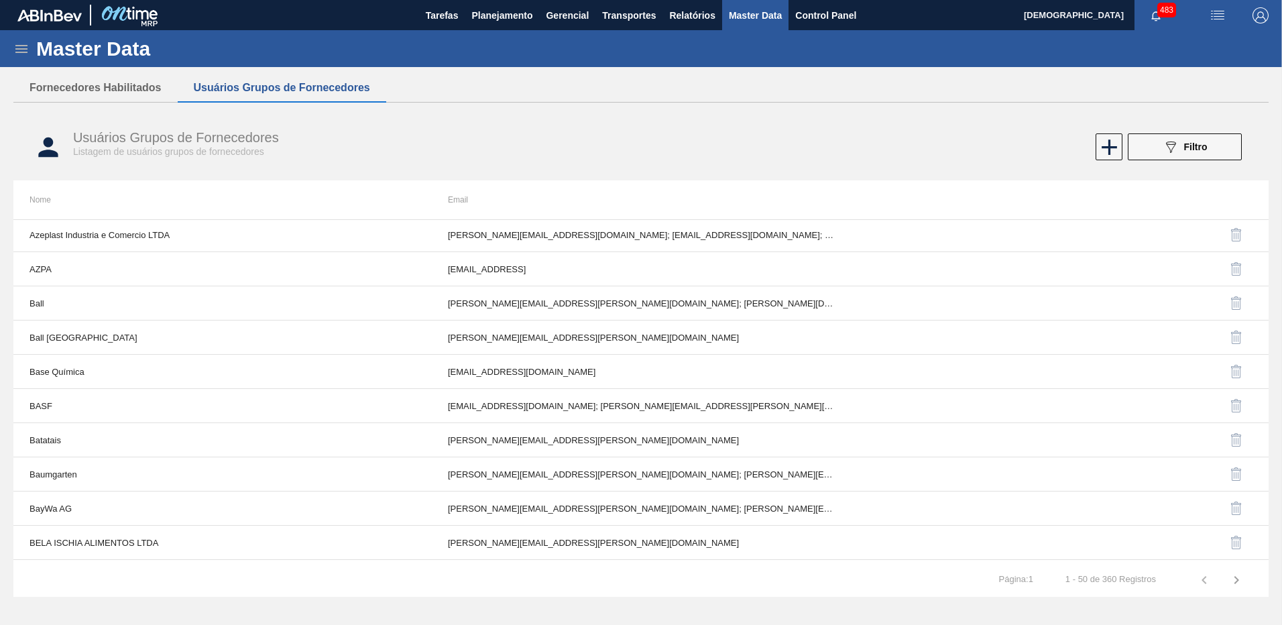
click at [15, 46] on icon at bounding box center [21, 49] width 16 height 16
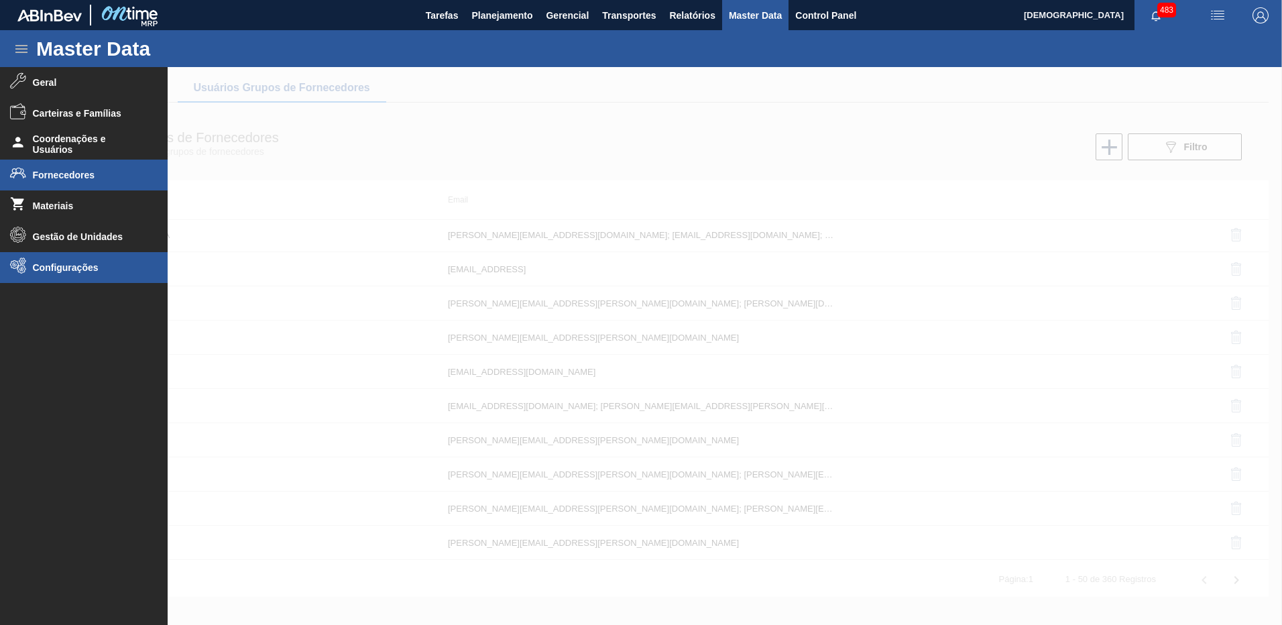
click at [84, 279] on li "Configurações" at bounding box center [84, 267] width 168 height 31
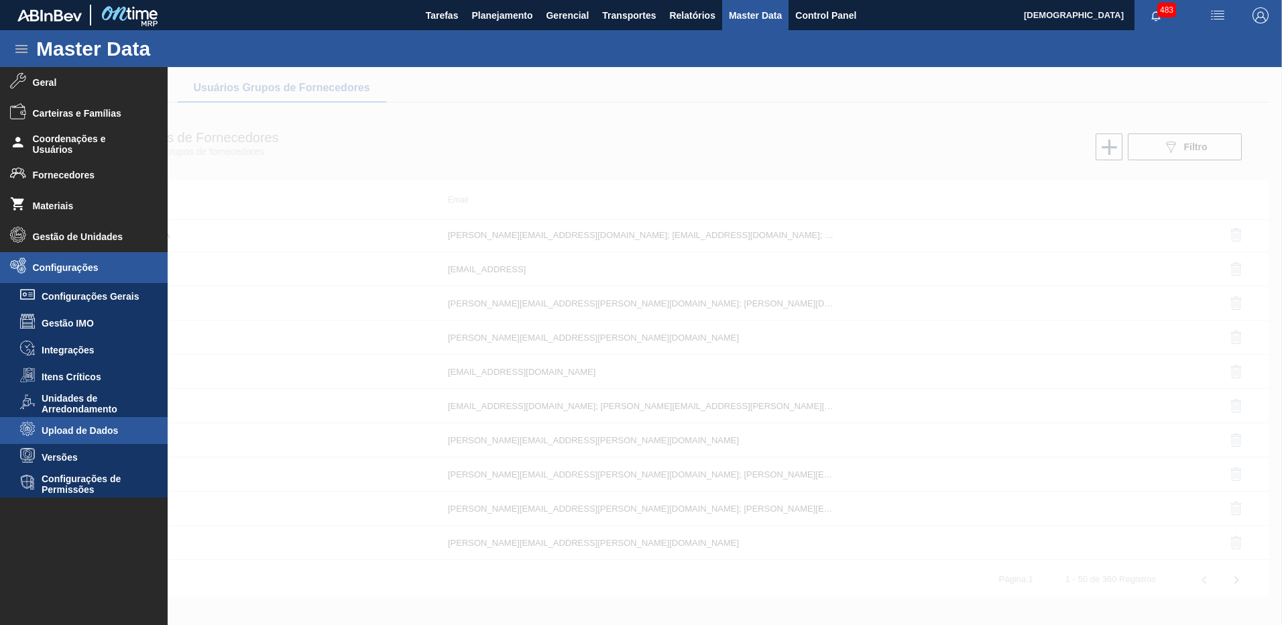
click at [94, 431] on span "Upload de Dados" at bounding box center [93, 430] width 103 height 11
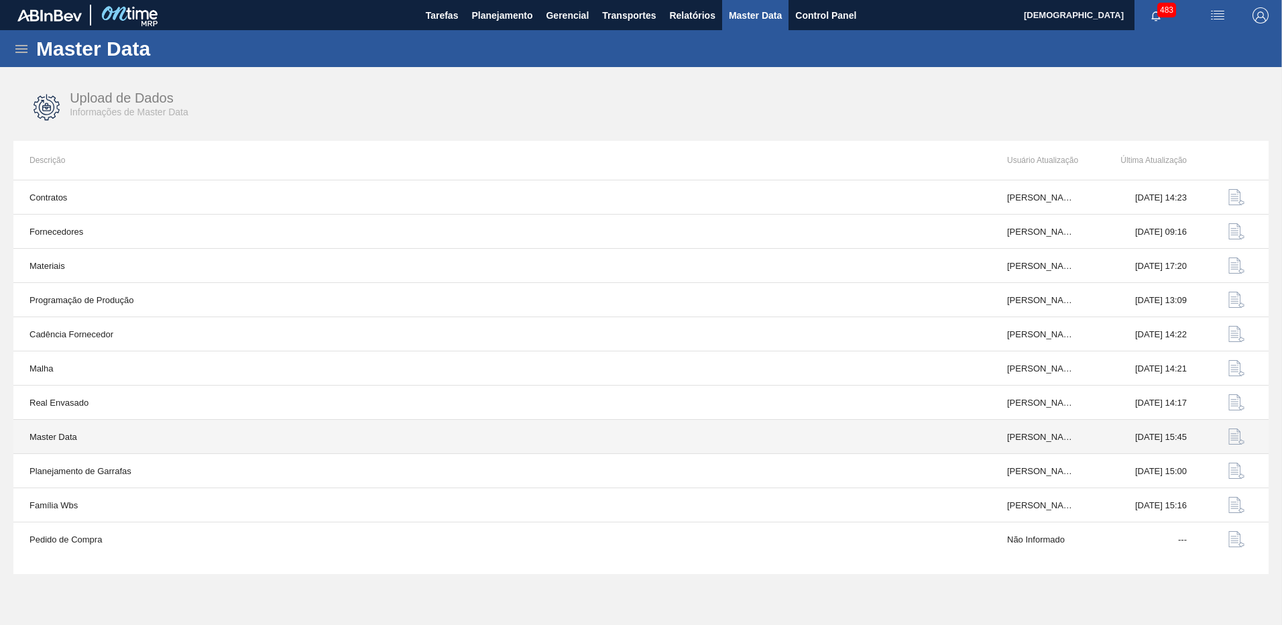
click at [1232, 432] on img "button" at bounding box center [1236, 436] width 16 height 16
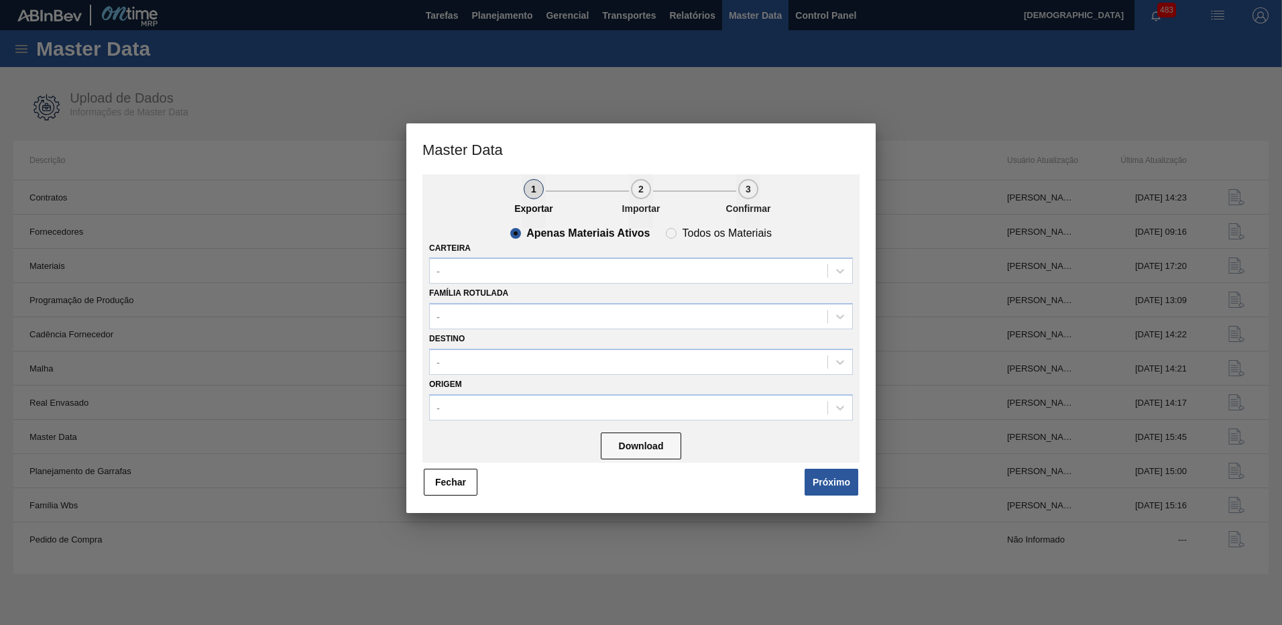
click at [849, 477] on button "Próximo" at bounding box center [832, 482] width 54 height 27
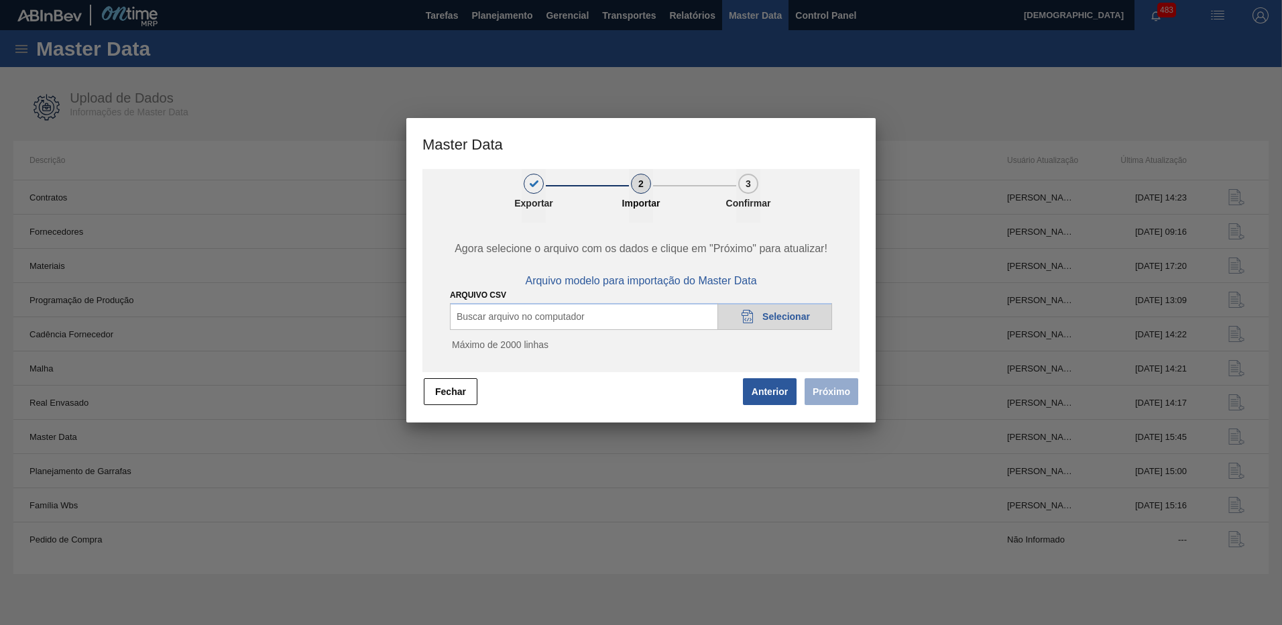
click at [764, 314] on span "Selecionar" at bounding box center [786, 316] width 48 height 11
drag, startPoint x: 541, startPoint y: 350, endPoint x: 453, endPoint y: 343, distance: 88.1
click at [434, 343] on div "Agora selecione o arquivo com os dados e clique em "Próximo" para atualizar! Ar…" at bounding box center [640, 298] width 437 height 150
click at [958, 257] on div at bounding box center [641, 312] width 1282 height 625
click at [452, 397] on button "Fechar" at bounding box center [451, 391] width 54 height 27
